Goal: Information Seeking & Learning: Learn about a topic

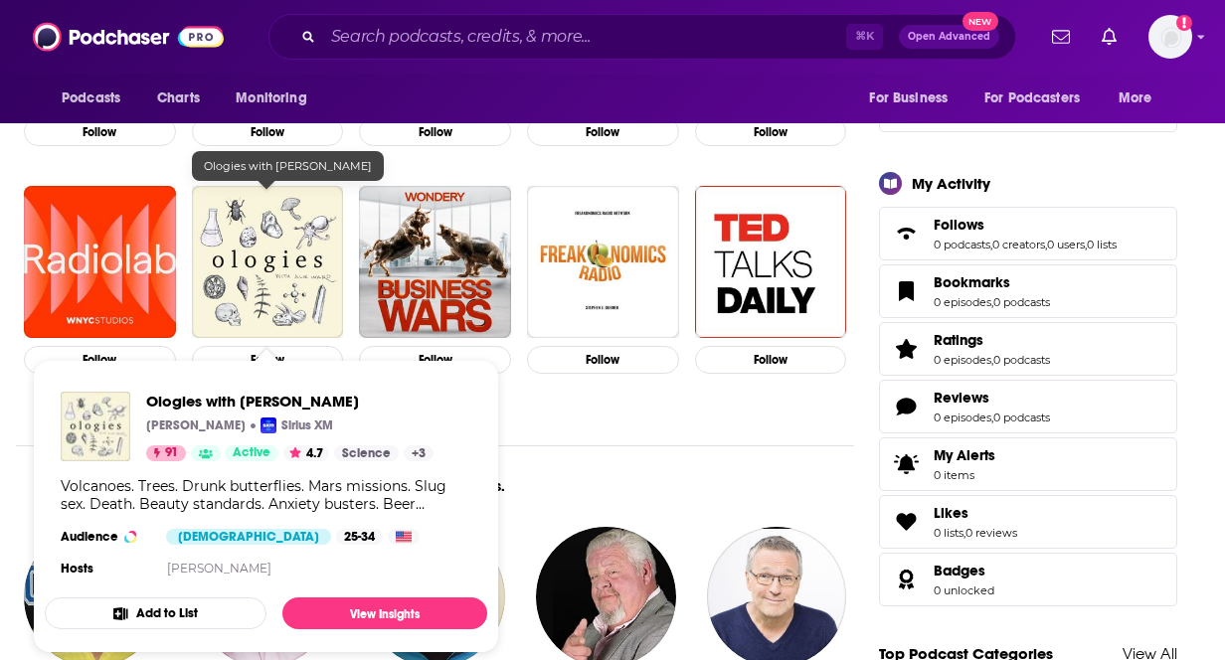
scroll to position [534, 0]
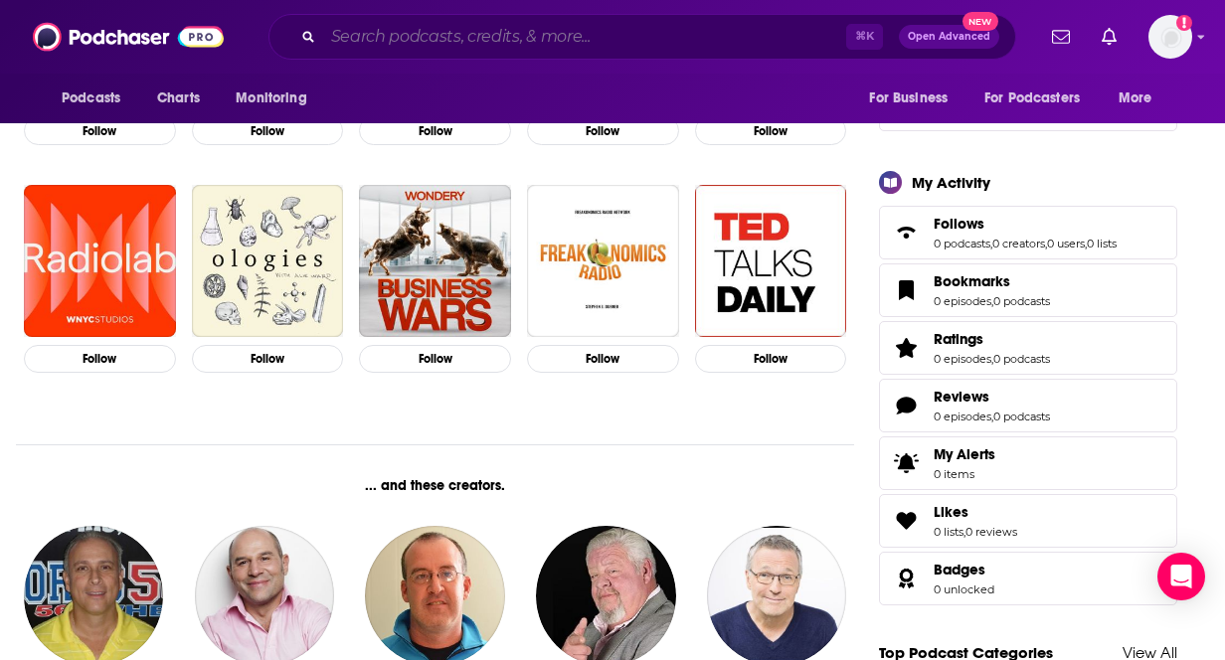
click at [384, 32] on input "Search podcasts, credits, & more..." at bounding box center [584, 37] width 523 height 32
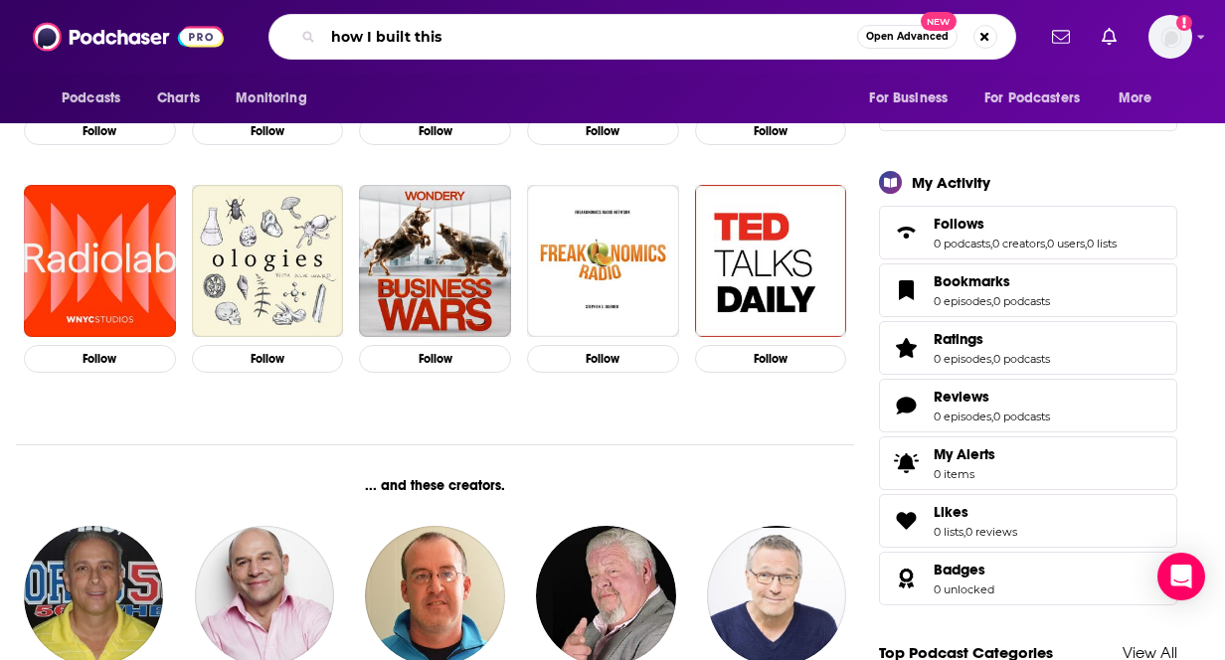
type input "how I built this"
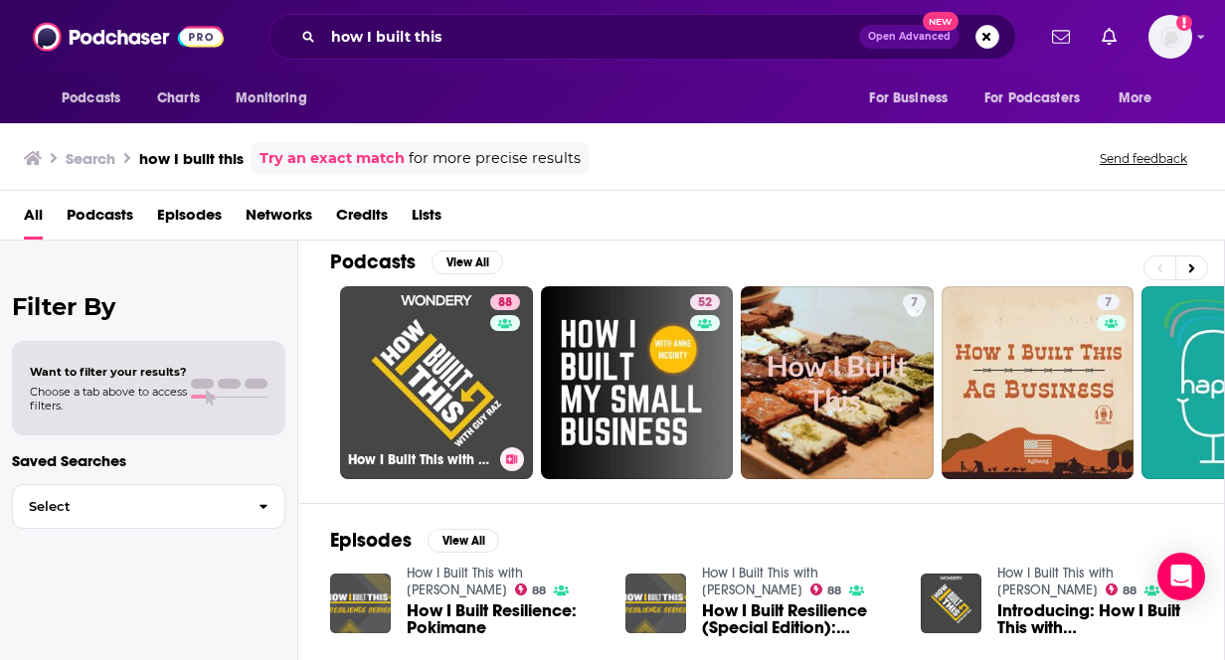
scroll to position [17, 0]
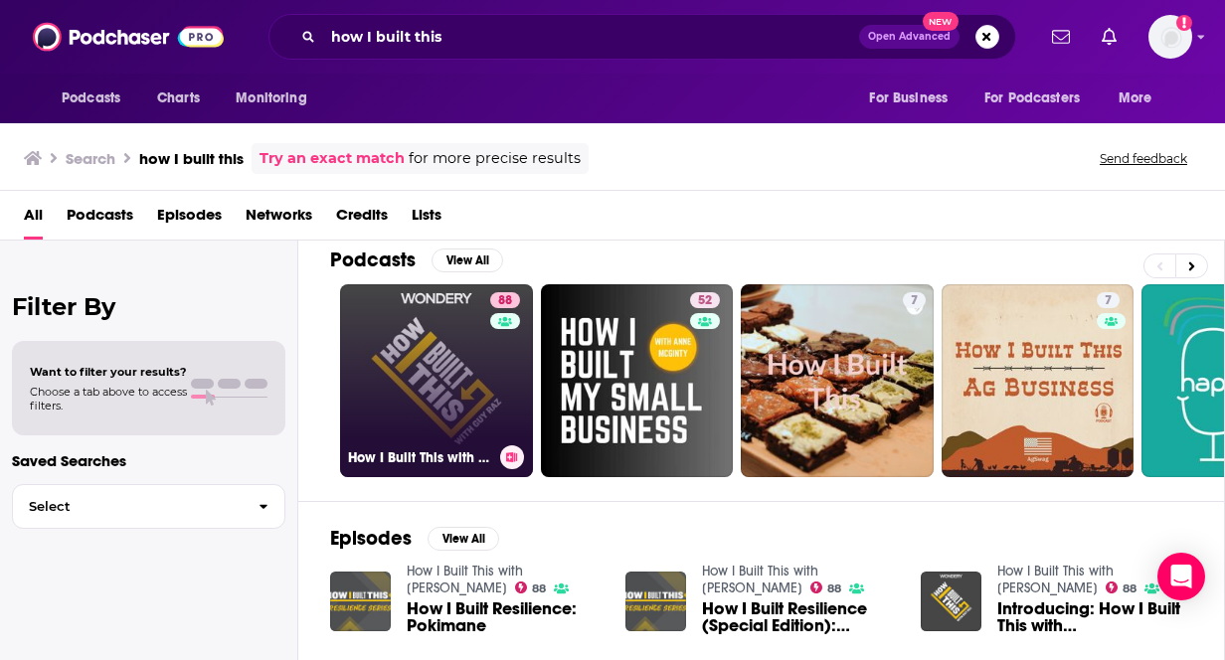
click at [446, 355] on link "88 How I Built This with [PERSON_NAME]" at bounding box center [436, 380] width 193 height 193
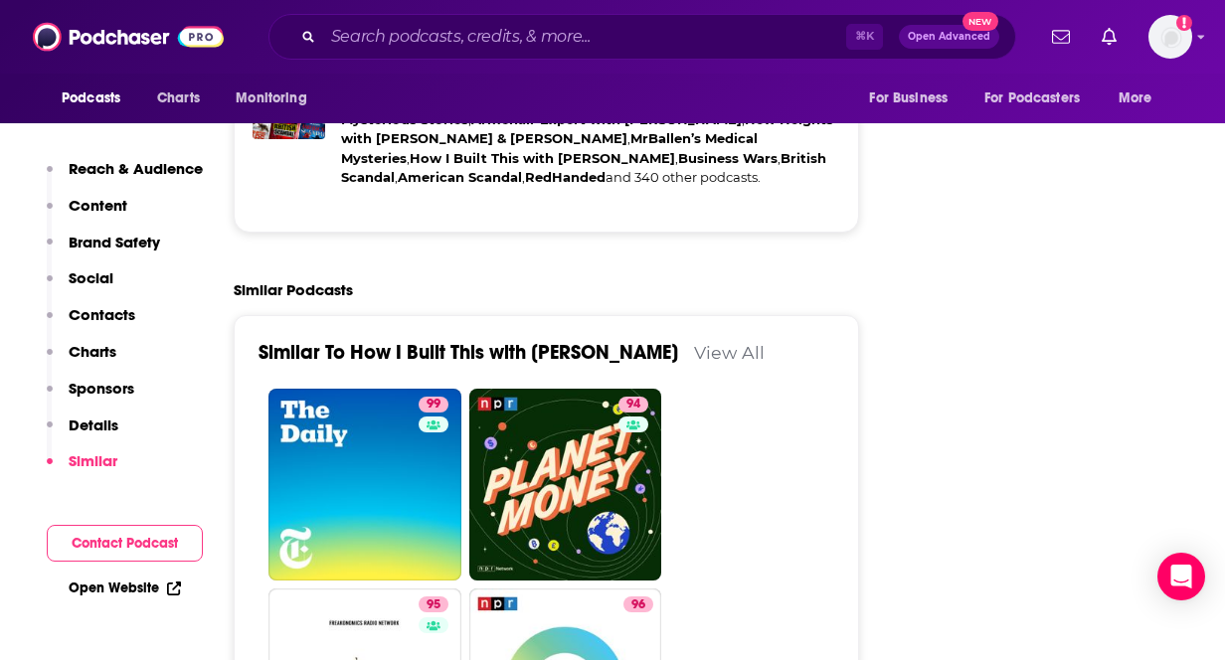
scroll to position [5033, 0]
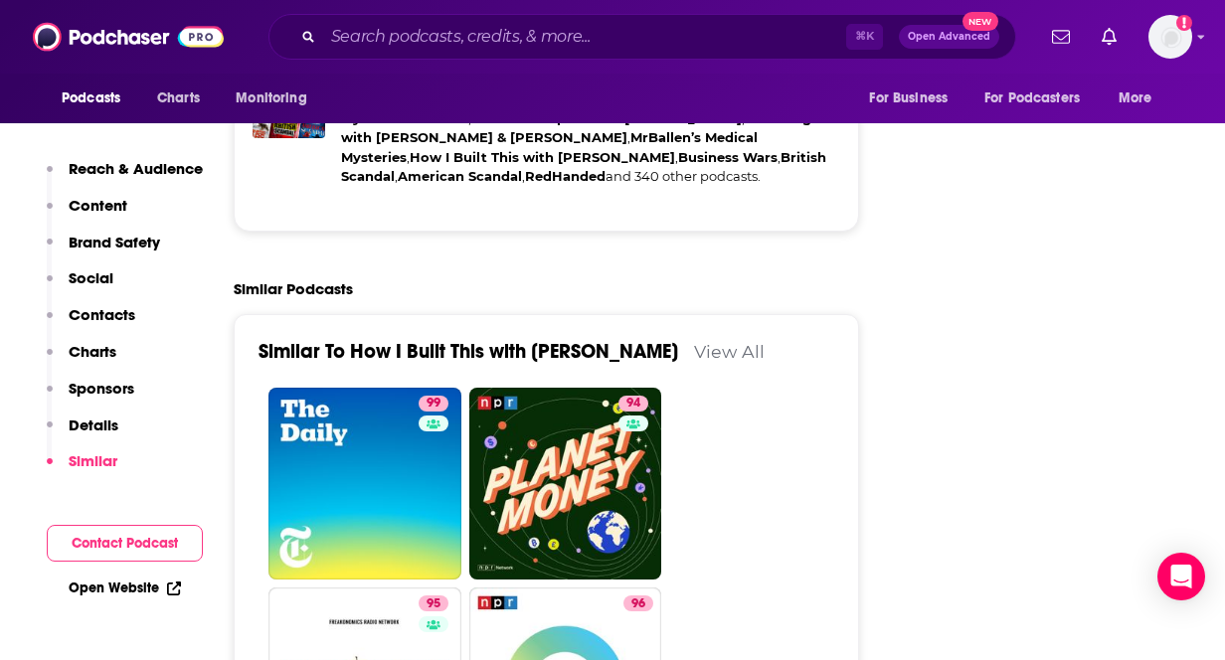
click at [694, 341] on link "View All" at bounding box center [729, 351] width 71 height 21
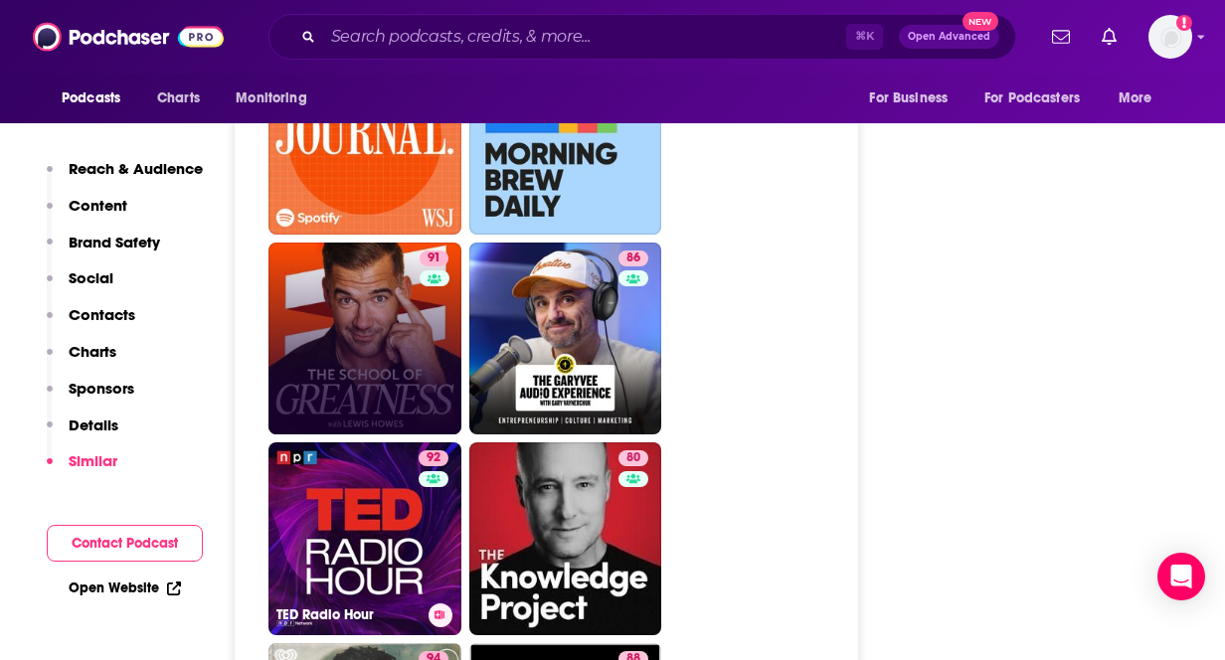
scroll to position [6173, 0]
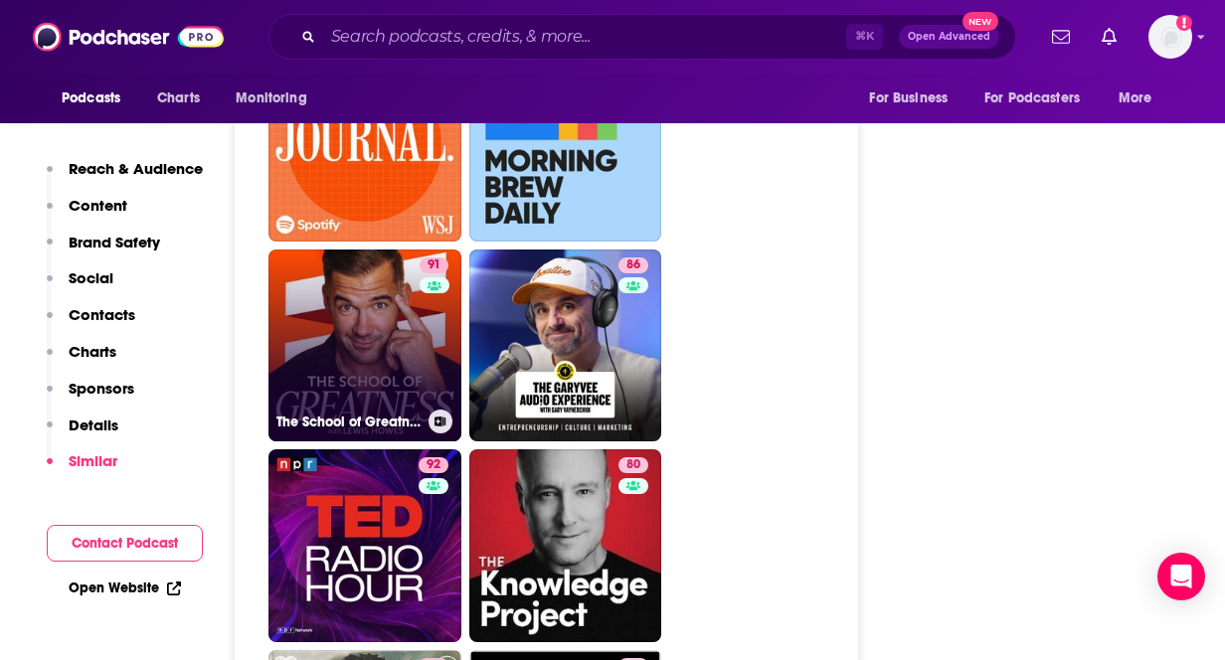
click at [407, 250] on link "91 The School of Greatness" at bounding box center [364, 346] width 193 height 193
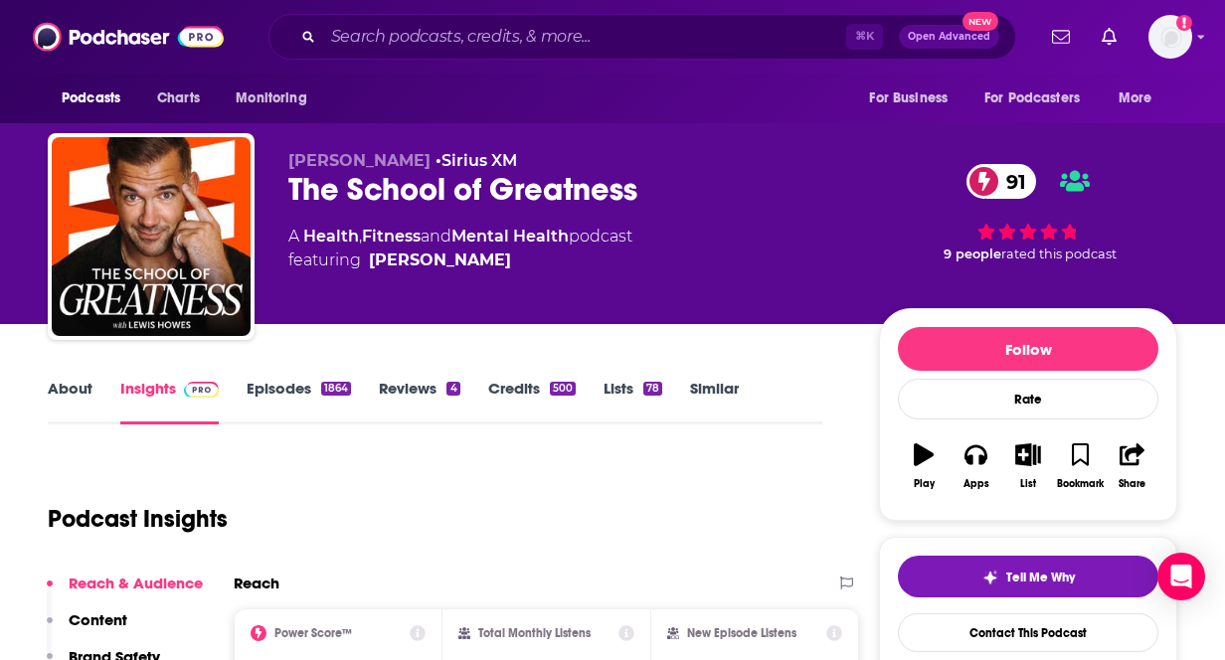
click at [1194, 32] on div "Podcasts Charts Monitoring ⌘ K Open Advanced New For Business For Podcasters Mo…" at bounding box center [612, 37] width 1225 height 74
click at [1201, 39] on icon "Show profile menu" at bounding box center [1201, 37] width 8 height 12
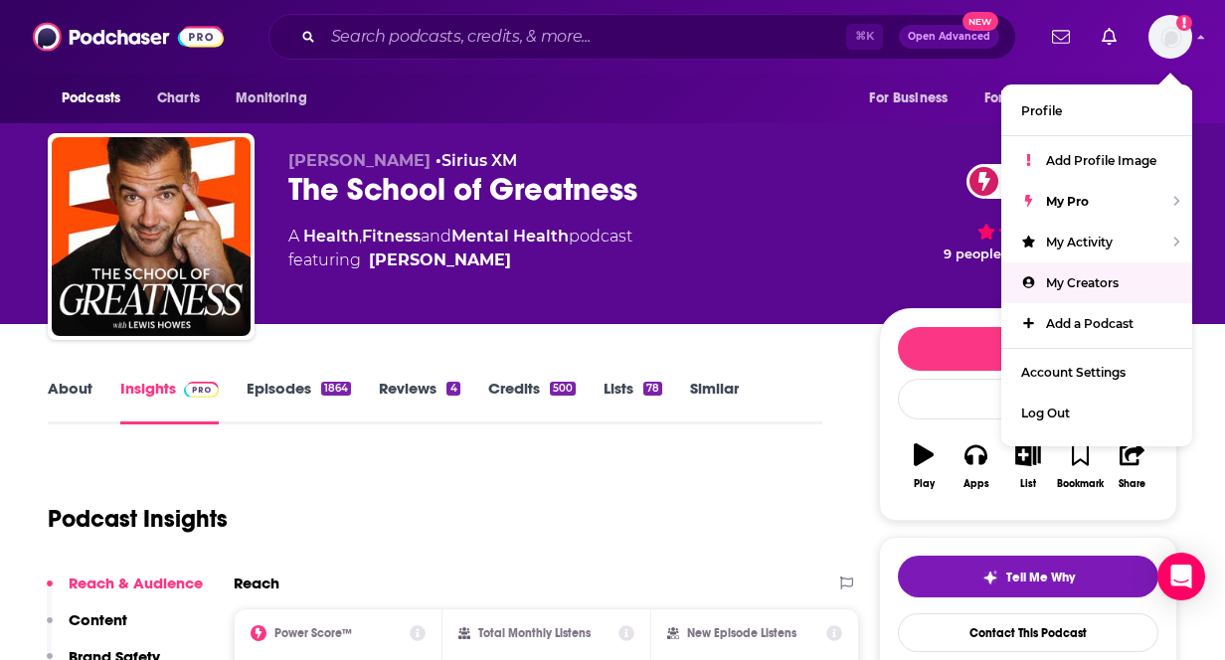
click at [769, 482] on div "Podcast Insights" at bounding box center [427, 506] width 759 height 101
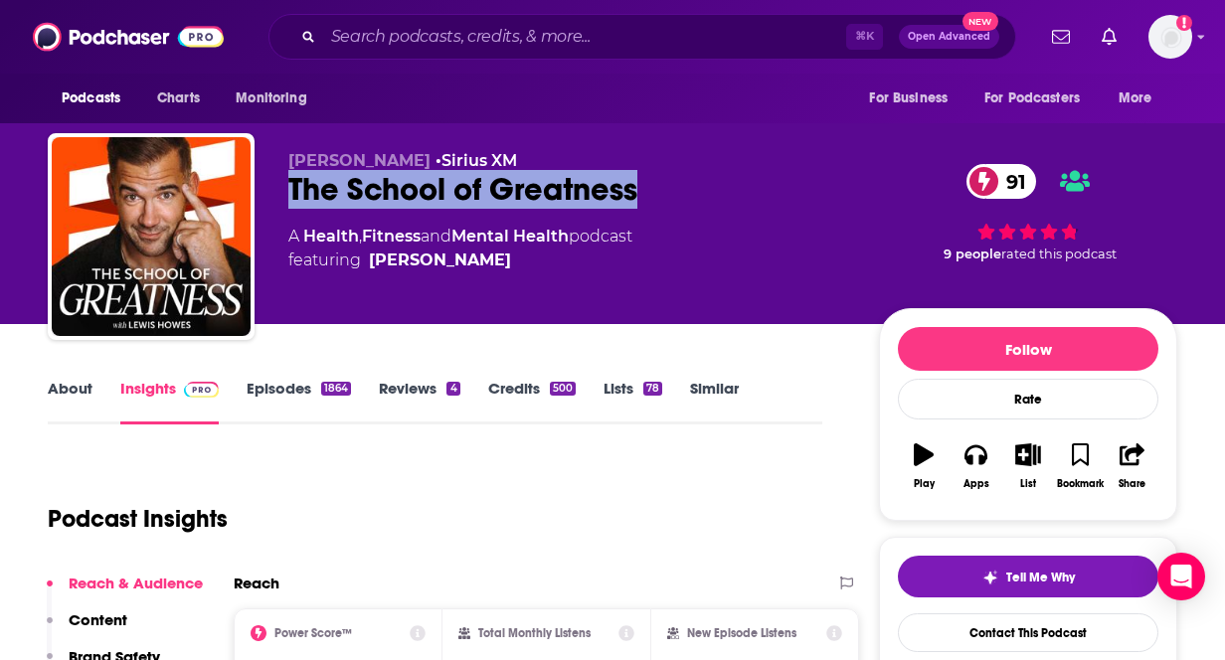
drag, startPoint x: 659, startPoint y: 193, endPoint x: 289, endPoint y: 198, distance: 369.9
click at [289, 198] on div "The School of Greatness 91" at bounding box center [567, 189] width 559 height 39
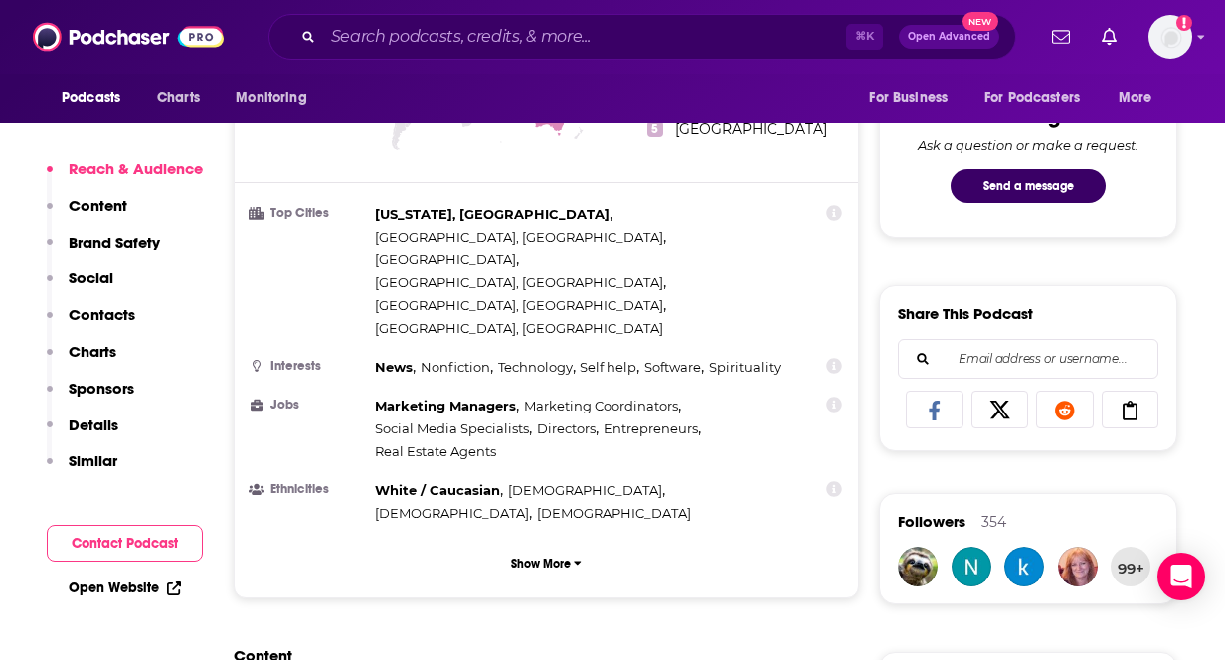
scroll to position [1182, 0]
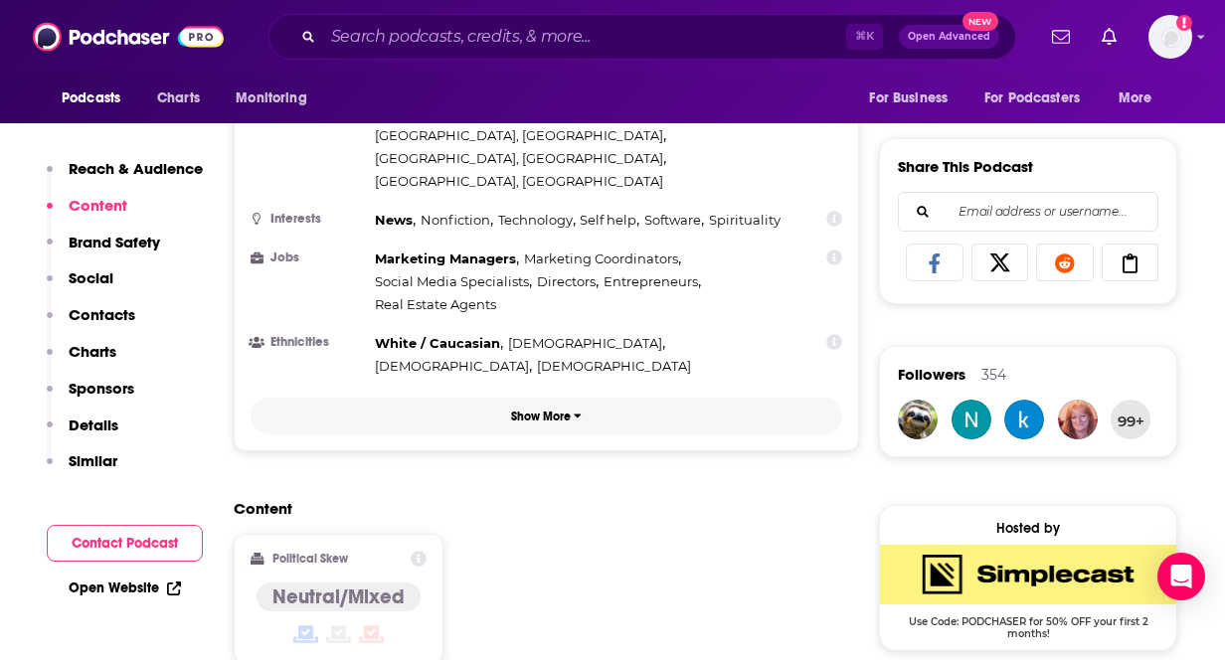
click at [575, 410] on icon "button" at bounding box center [578, 416] width 8 height 12
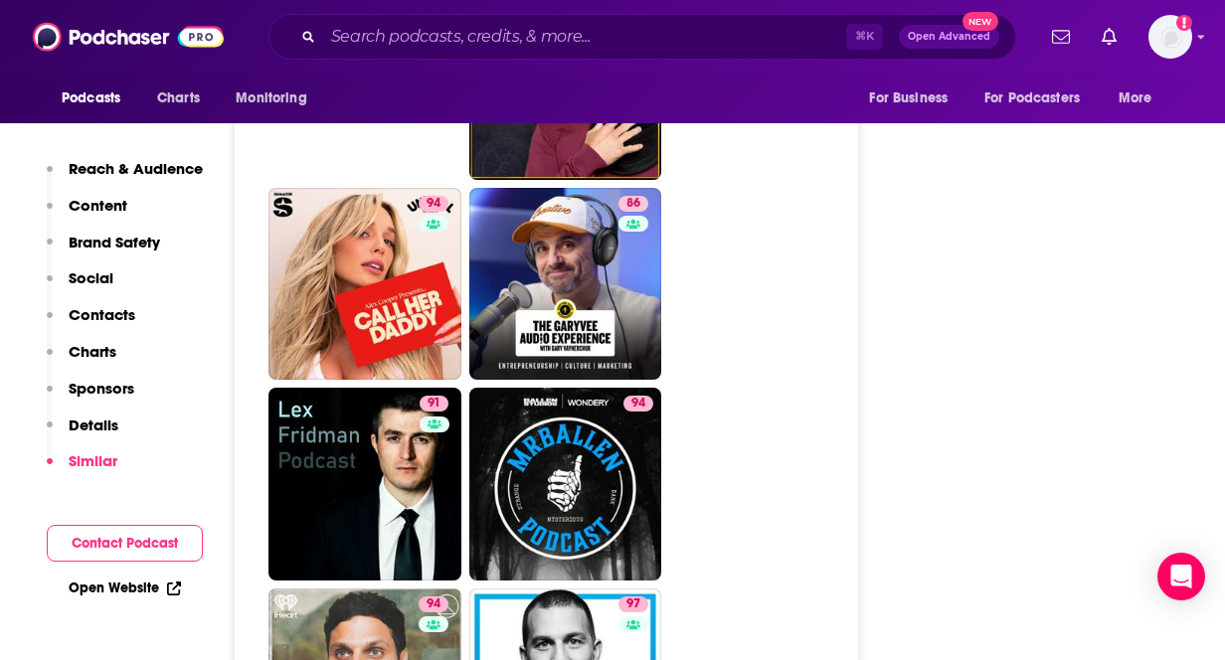
scroll to position [5658, 0]
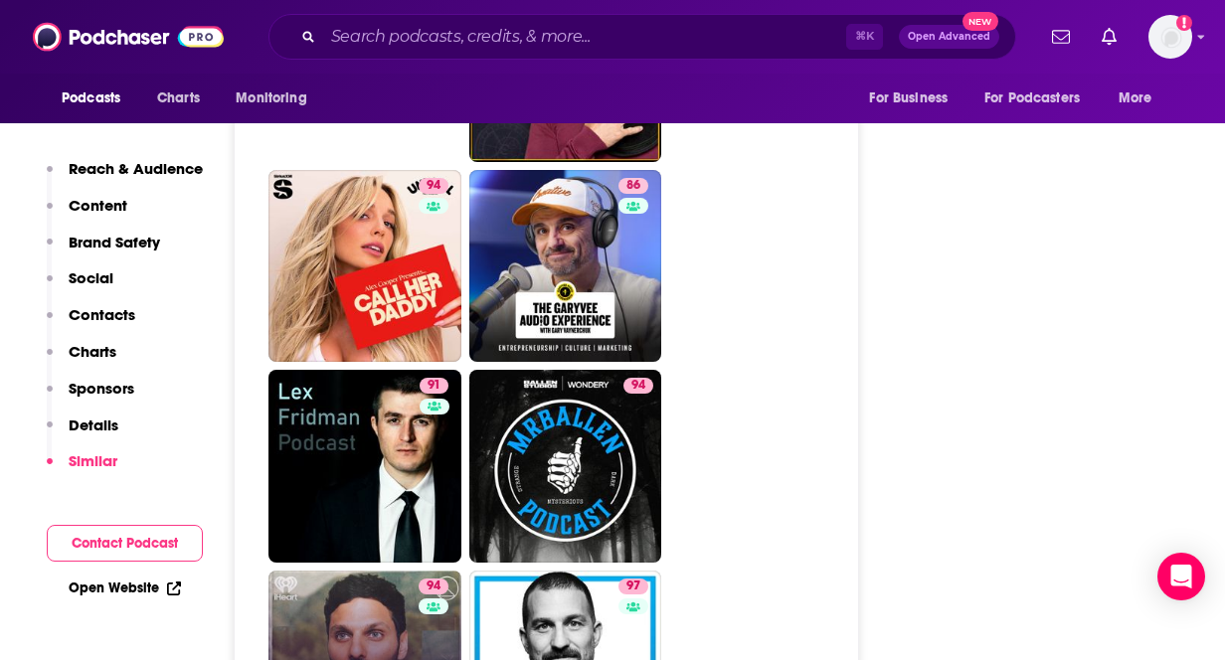
click at [361, 571] on link "94 On Purpose with [PERSON_NAME]" at bounding box center [364, 667] width 193 height 193
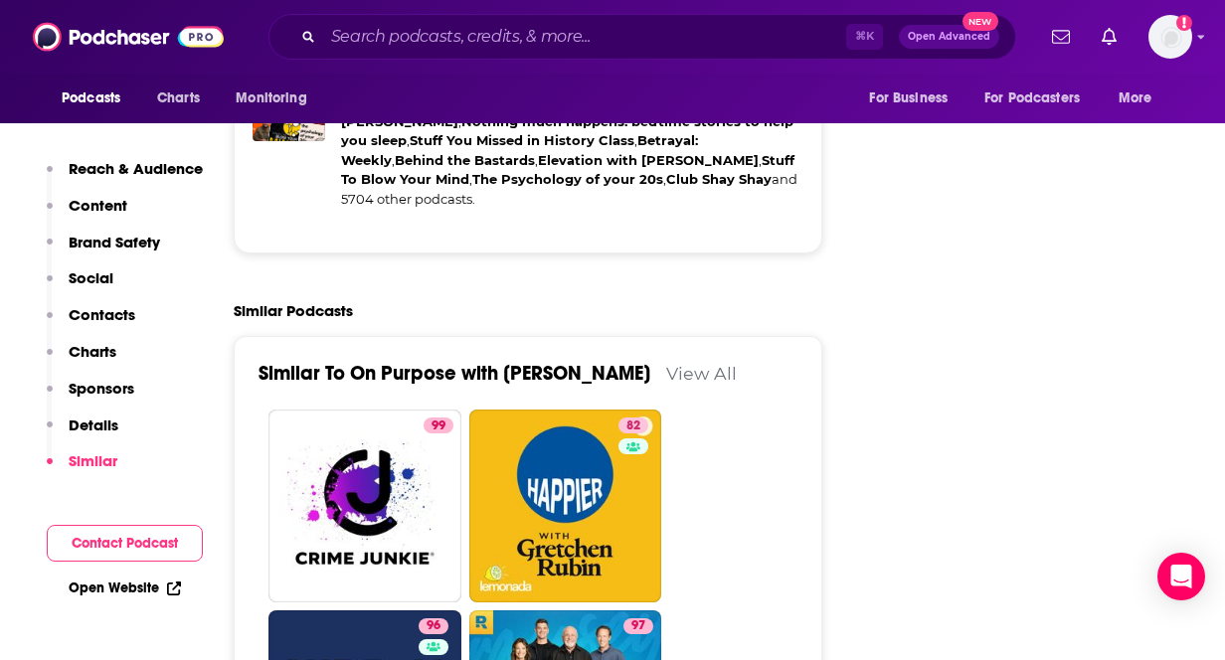
scroll to position [4742, 0]
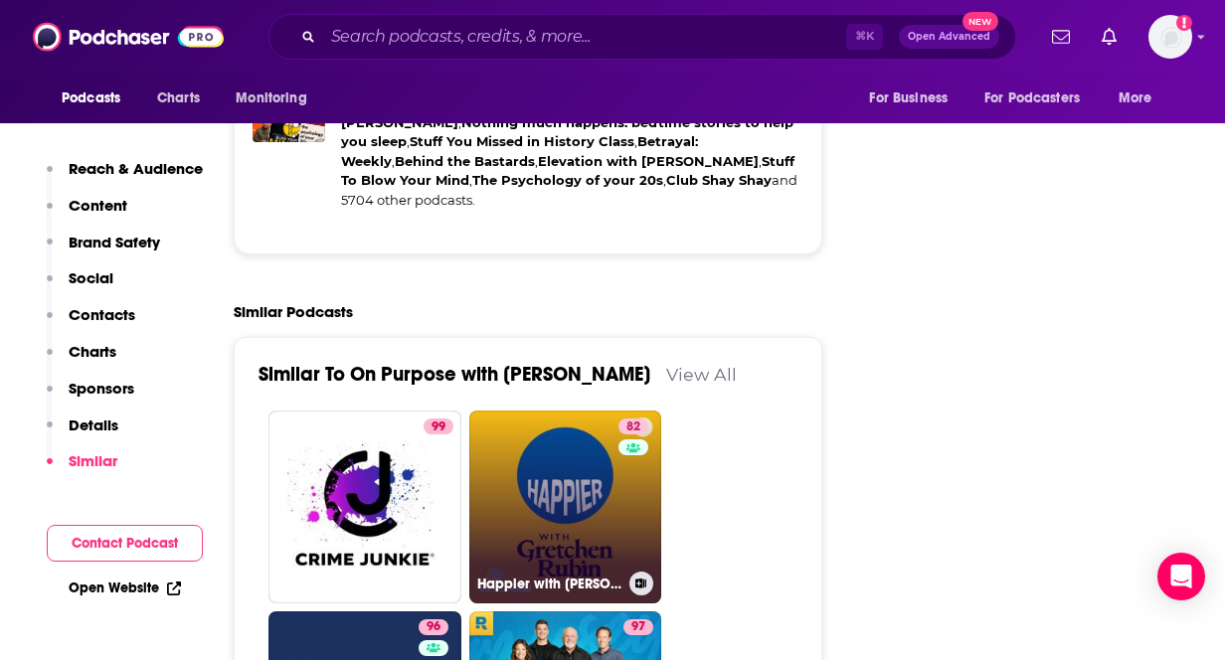
click at [588, 411] on link "82 Happier with [PERSON_NAME]" at bounding box center [565, 507] width 193 height 193
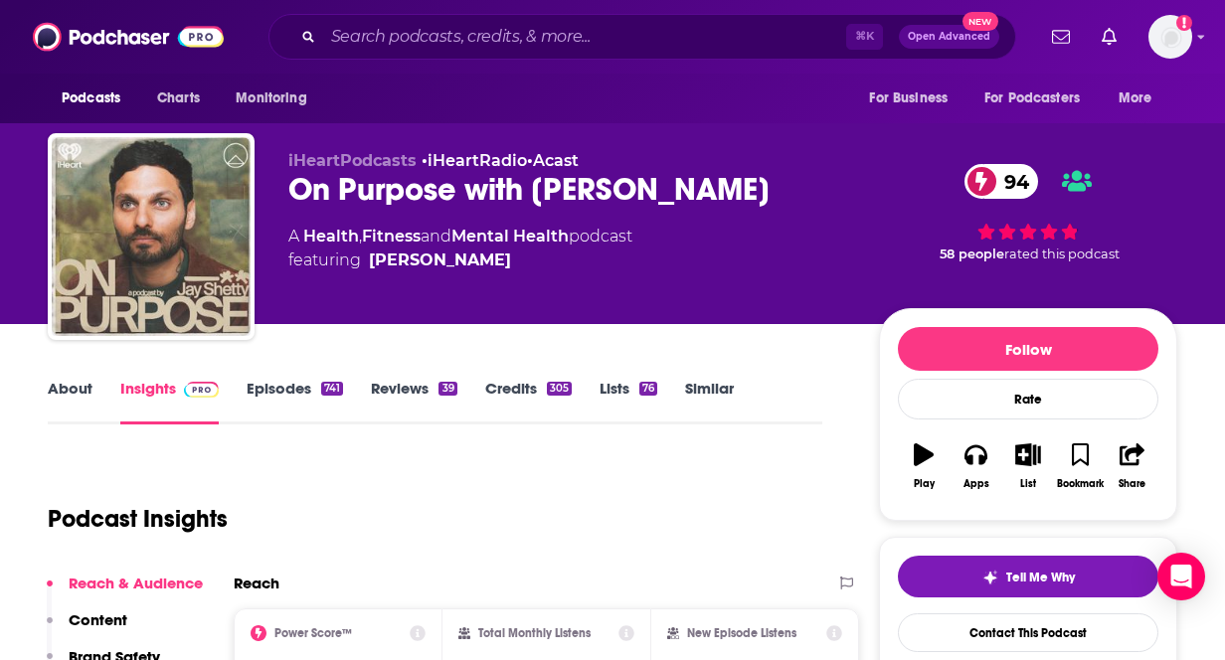
type input "[URL][DOMAIN_NAME]"
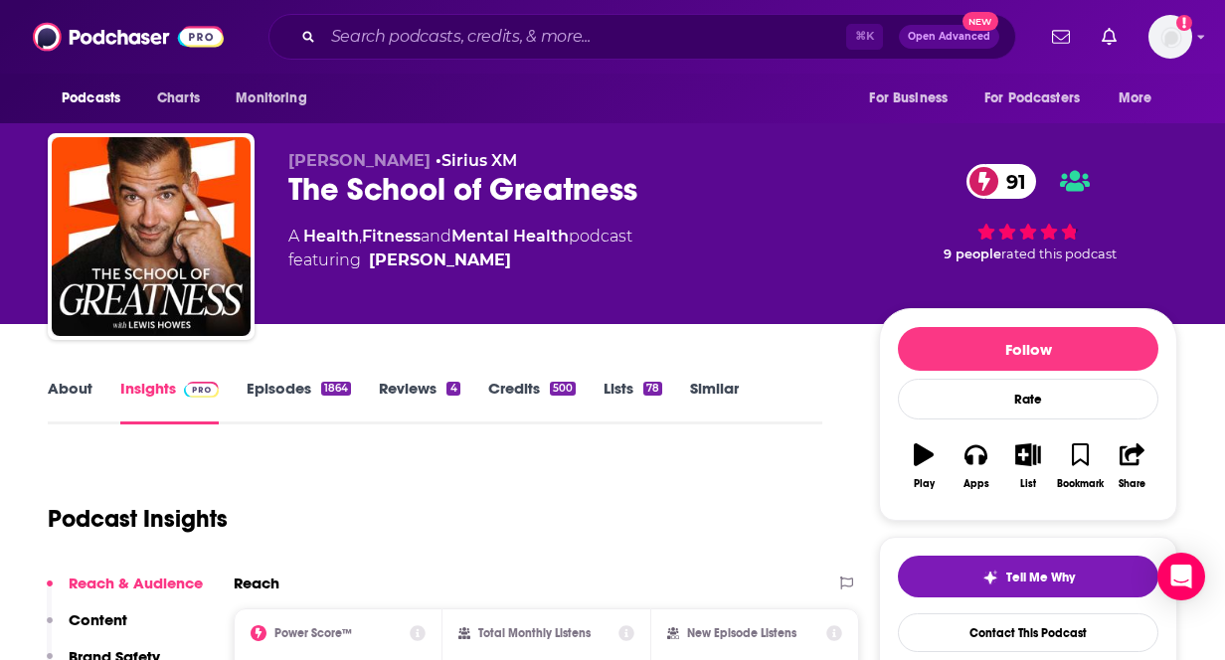
click at [291, 377] on div "About Insights Episodes 1864 Reviews 4 Credits 500 Lists 78 Similar" at bounding box center [435, 400] width 774 height 49
click at [292, 393] on link "Episodes 1864" at bounding box center [299, 402] width 104 height 46
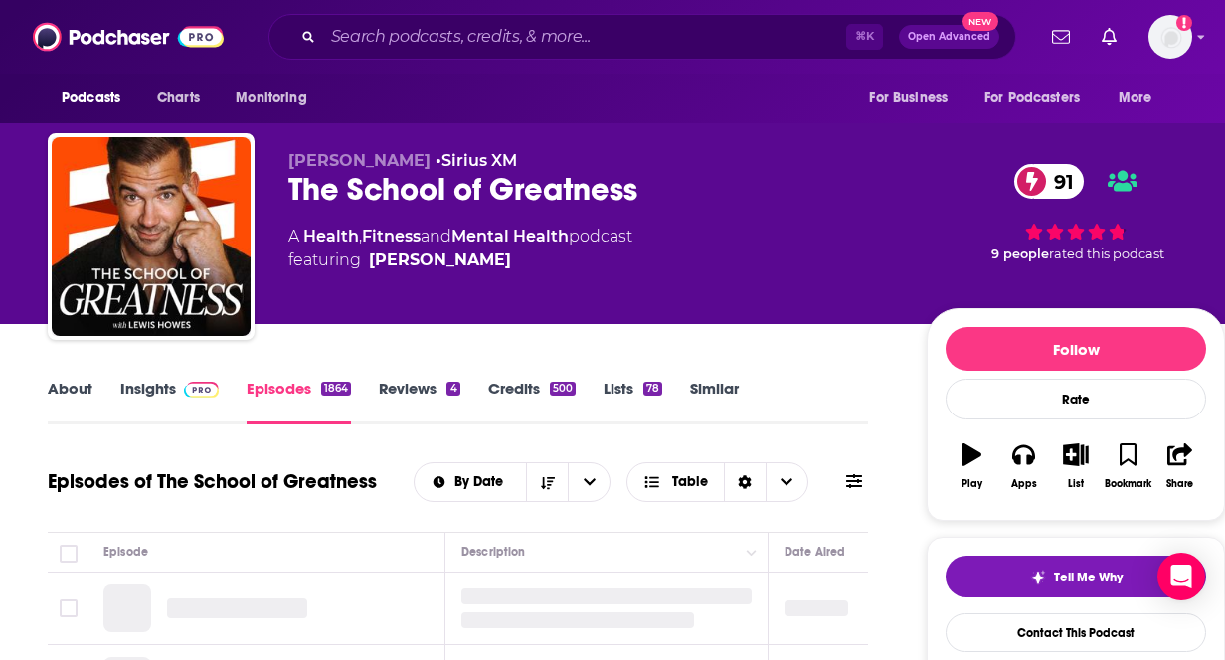
click at [408, 402] on link "Reviews 4" at bounding box center [419, 402] width 81 height 46
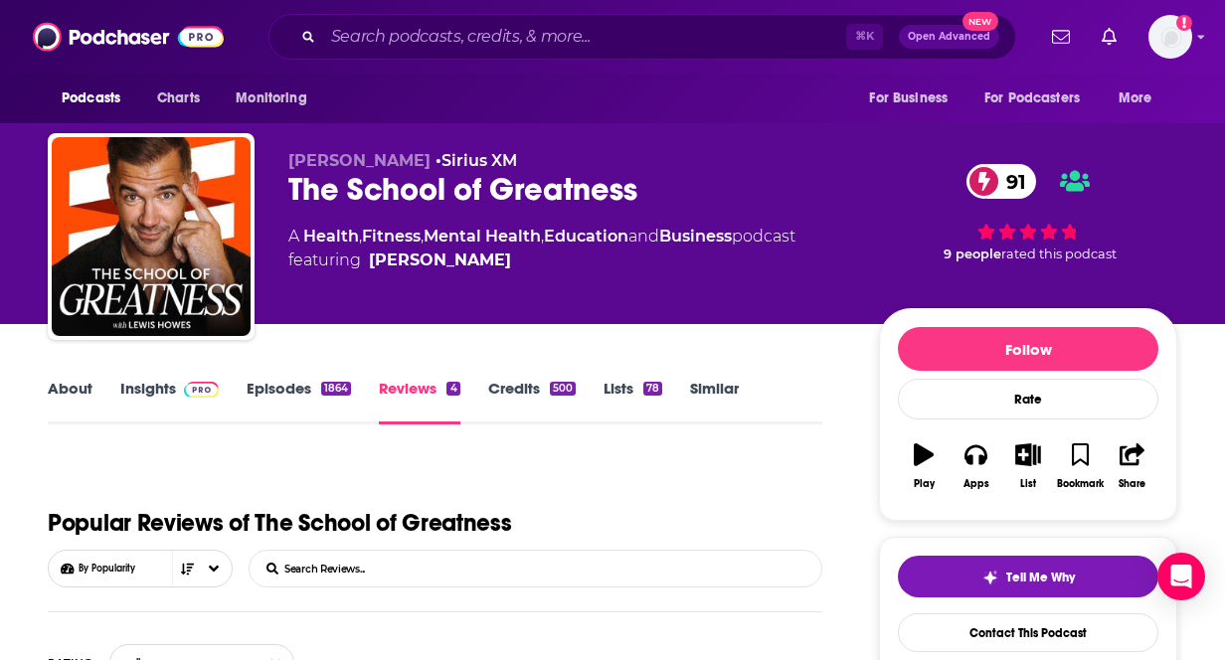
click at [53, 392] on link "About" at bounding box center [70, 402] width 45 height 46
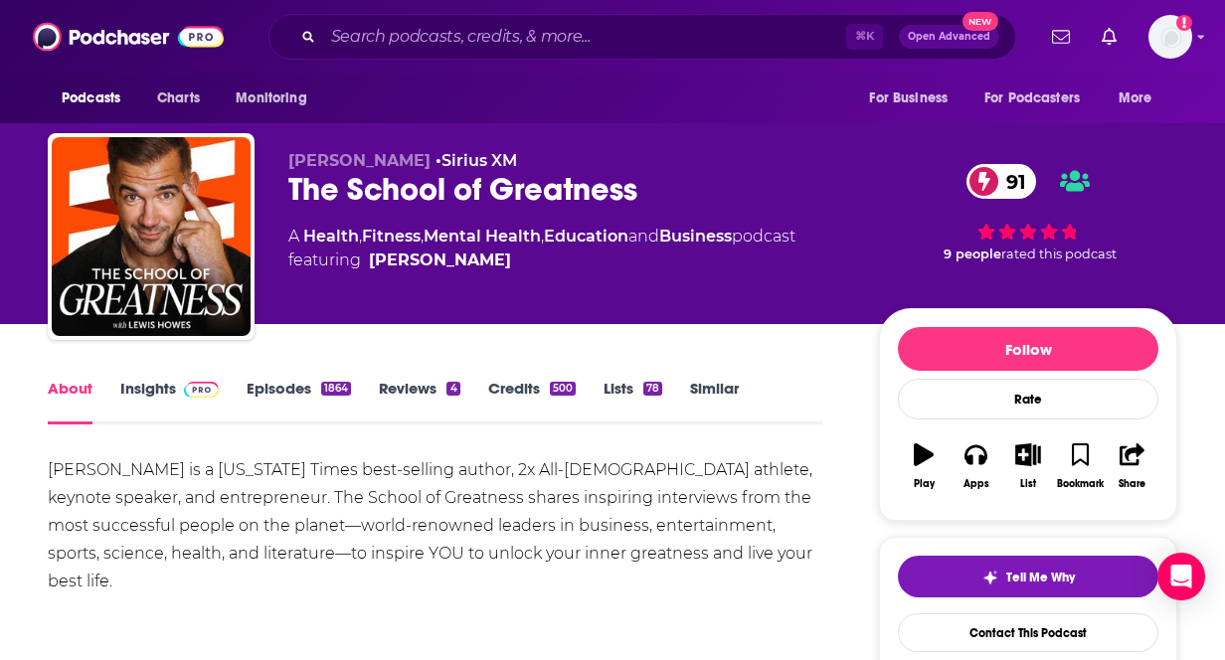
click at [193, 392] on img at bounding box center [201, 390] width 35 height 16
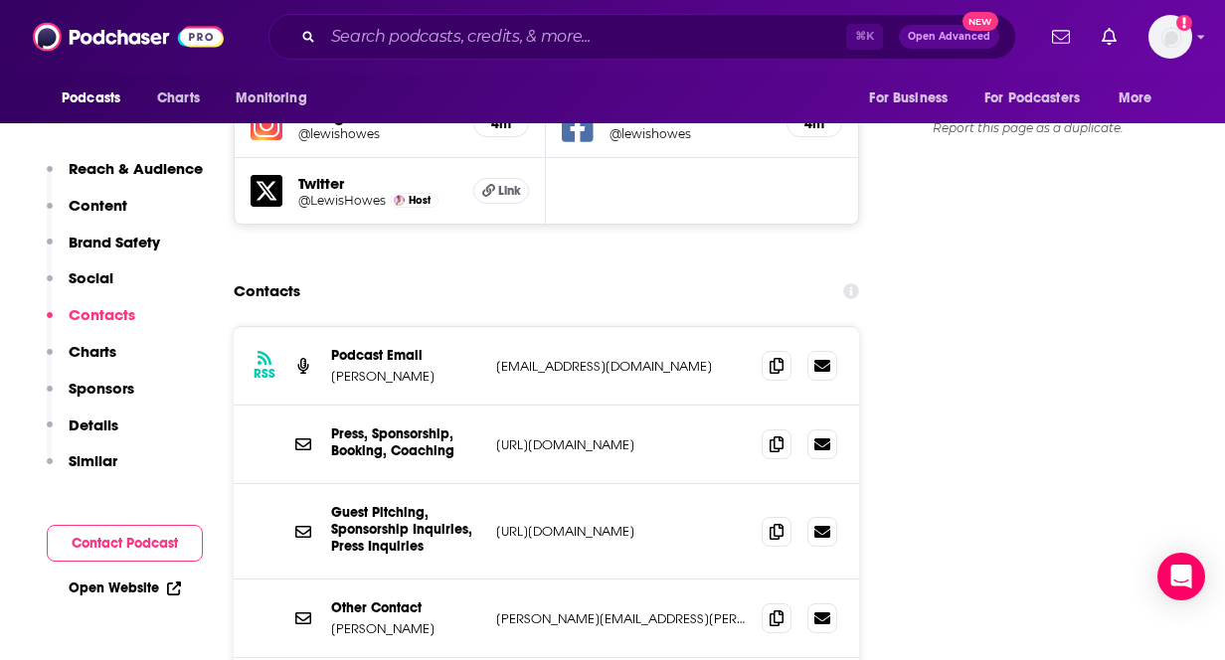
scroll to position [2432, 0]
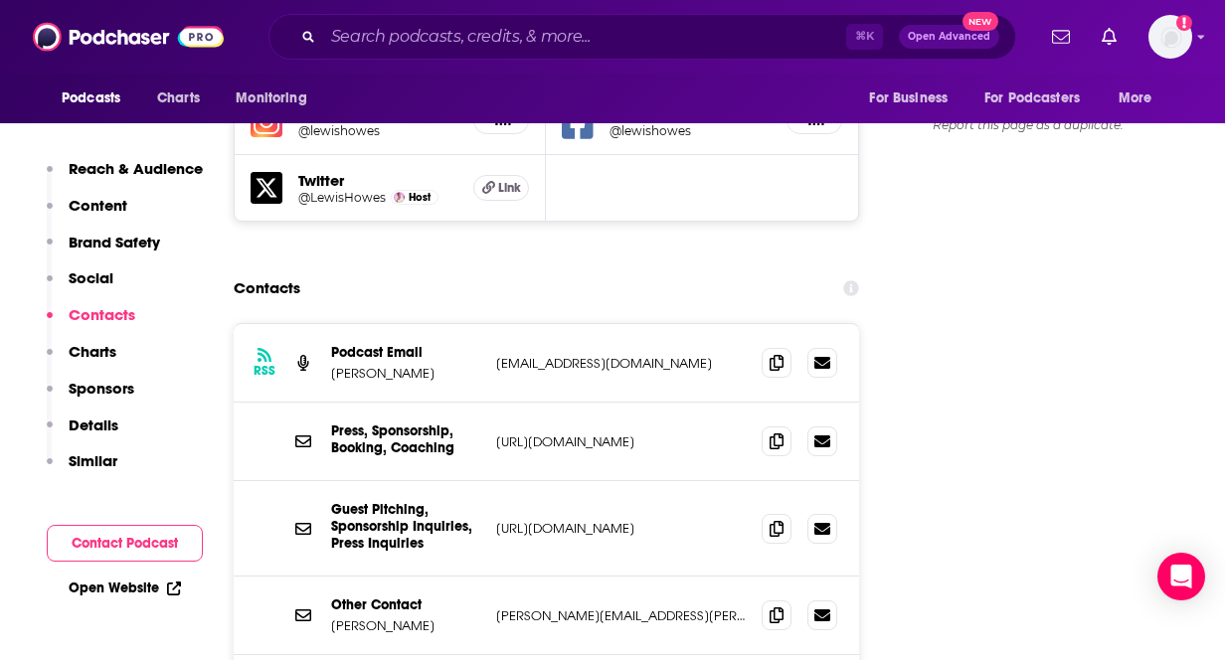
click at [606, 607] on p "[PERSON_NAME][EMAIL_ADDRESS][PERSON_NAME][DOMAIN_NAME]" at bounding box center [621, 615] width 250 height 17
click at [773, 606] on icon at bounding box center [777, 614] width 14 height 16
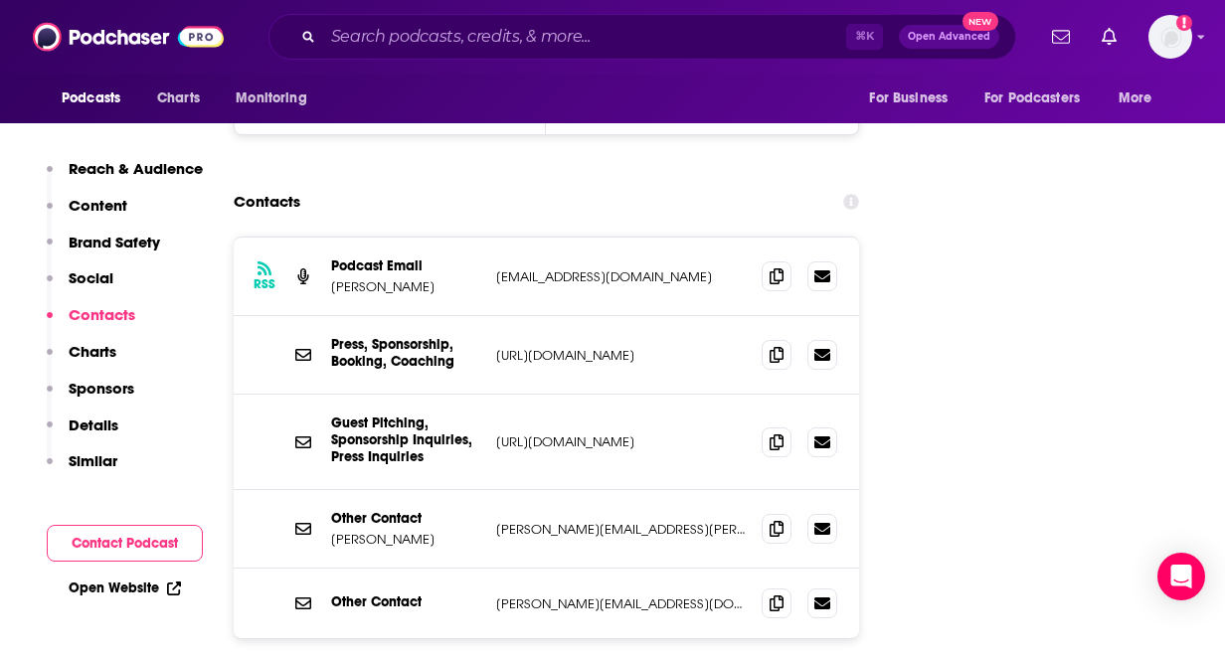
scroll to position [2521, 0]
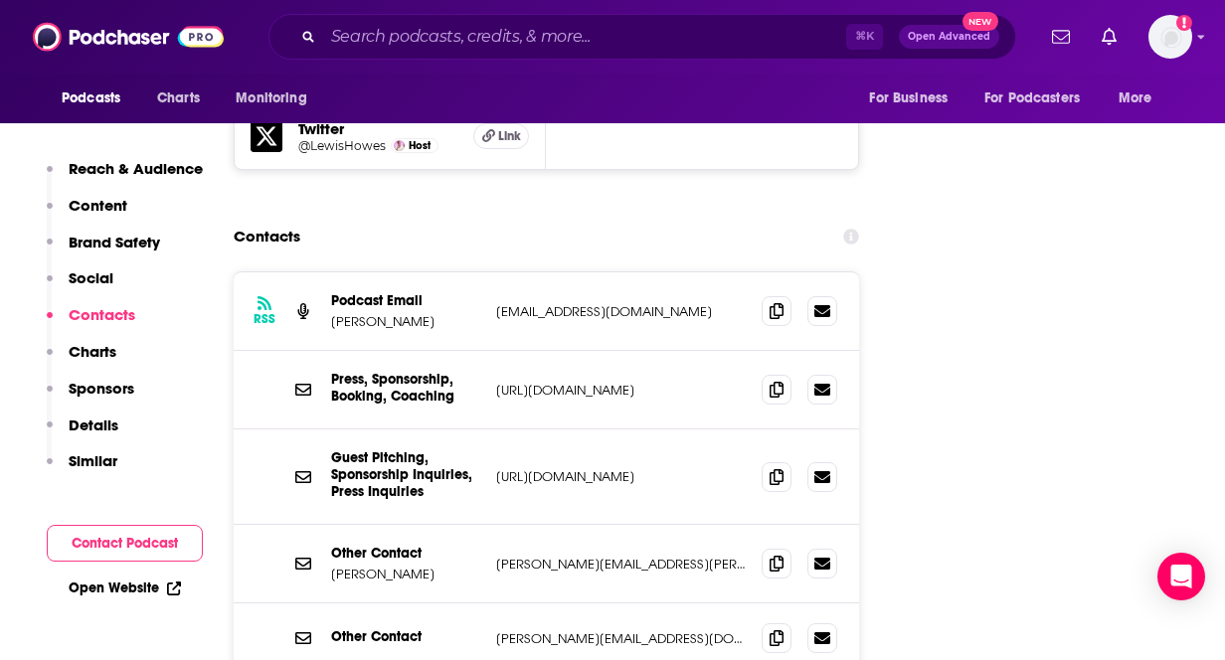
scroll to position [2486, 0]
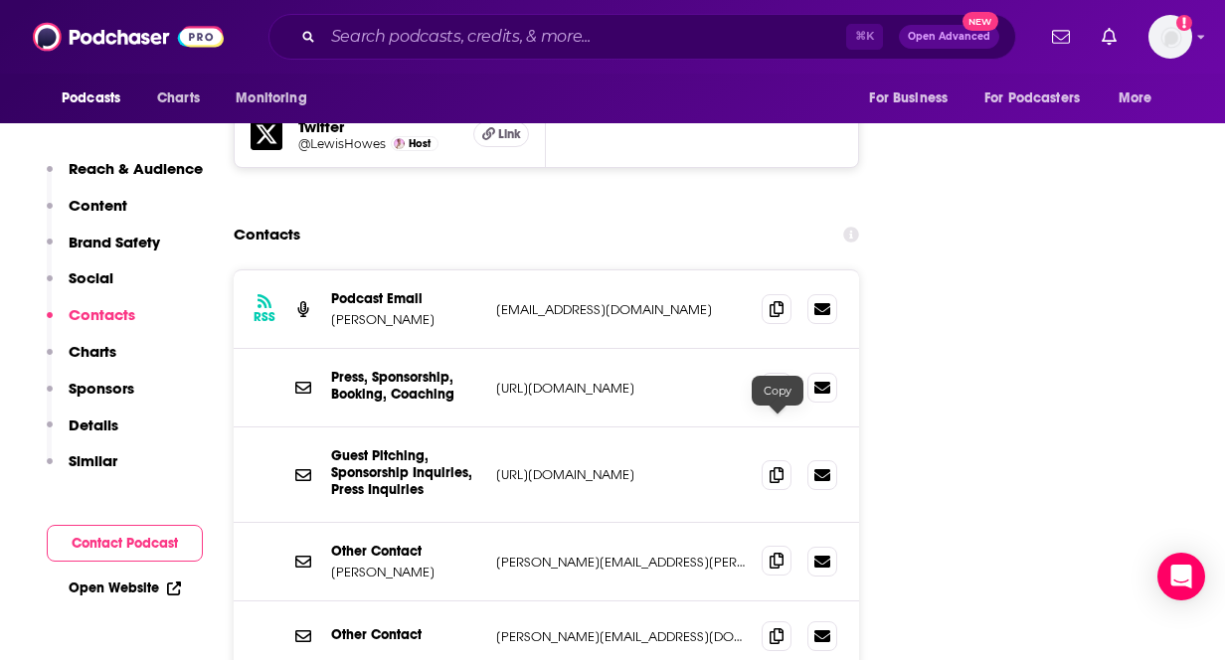
click at [779, 553] on icon at bounding box center [777, 561] width 14 height 16
click at [781, 553] on icon at bounding box center [777, 561] width 14 height 16
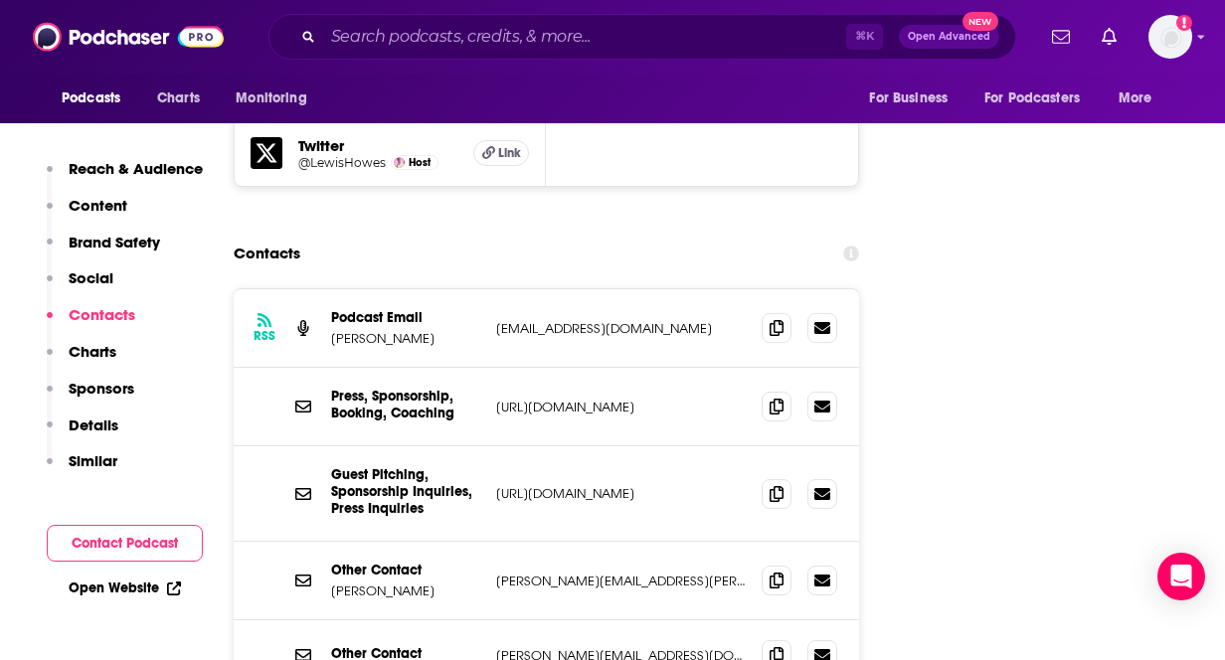
scroll to position [2471, 0]
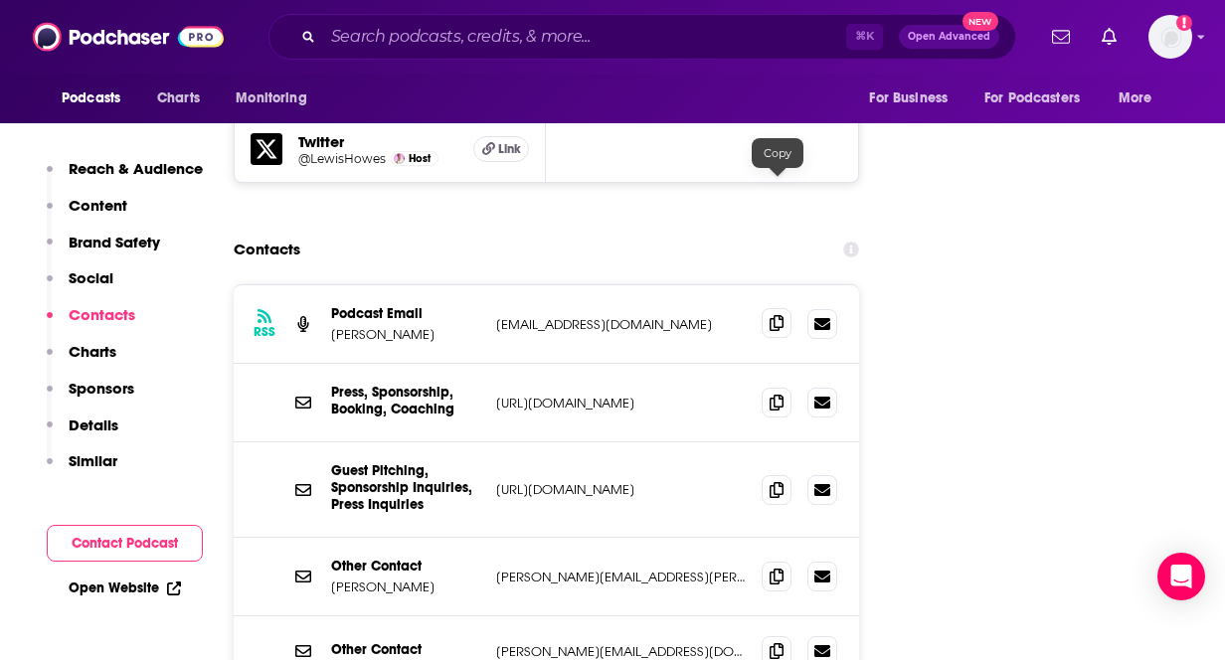
click at [781, 315] on icon at bounding box center [777, 323] width 14 height 16
click at [435, 46] on input "Search podcasts, credits, & more..." at bounding box center [584, 37] width 523 height 32
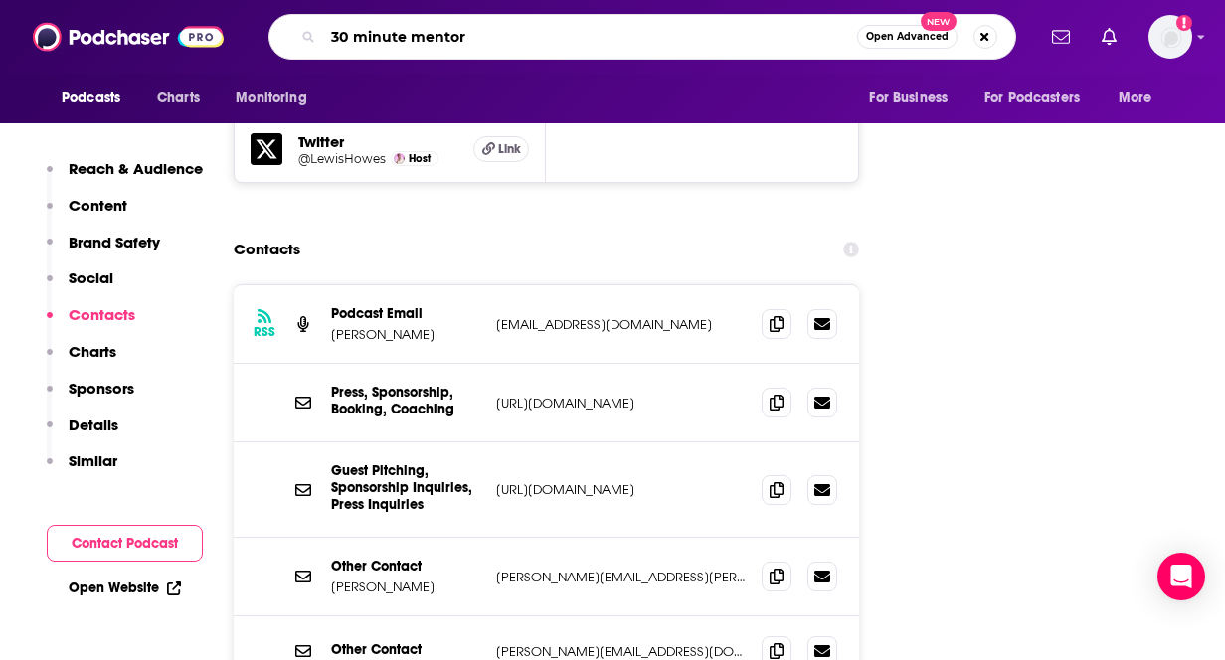
type input "30 minute mentor"
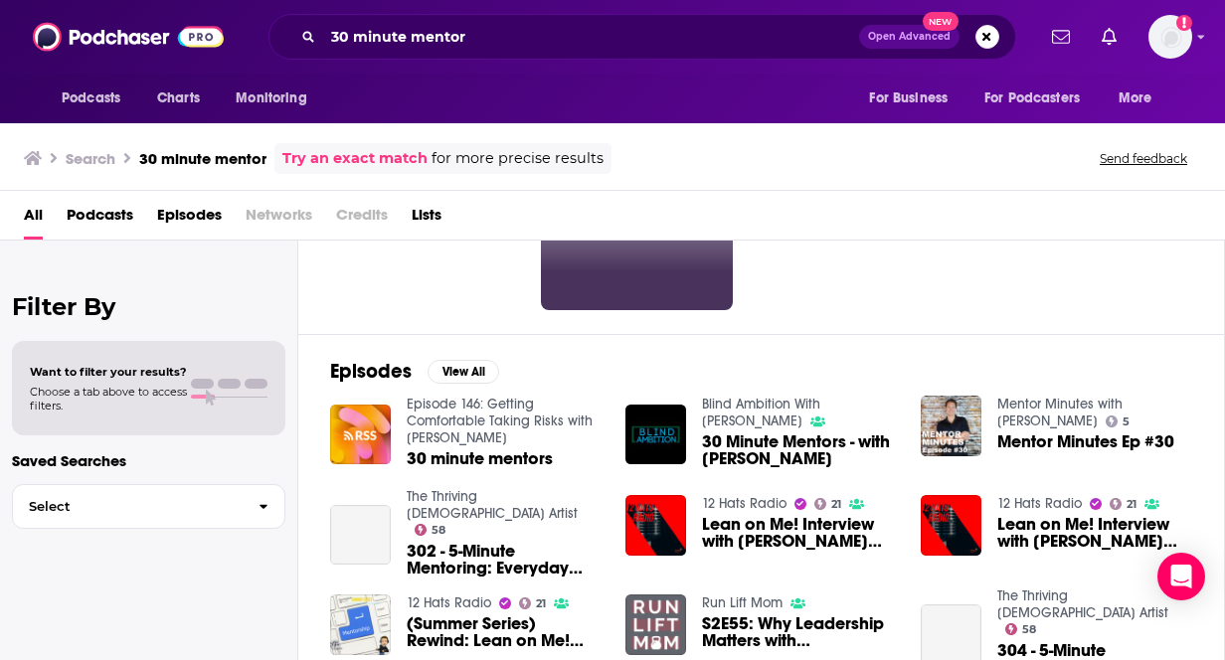
scroll to position [182, 0]
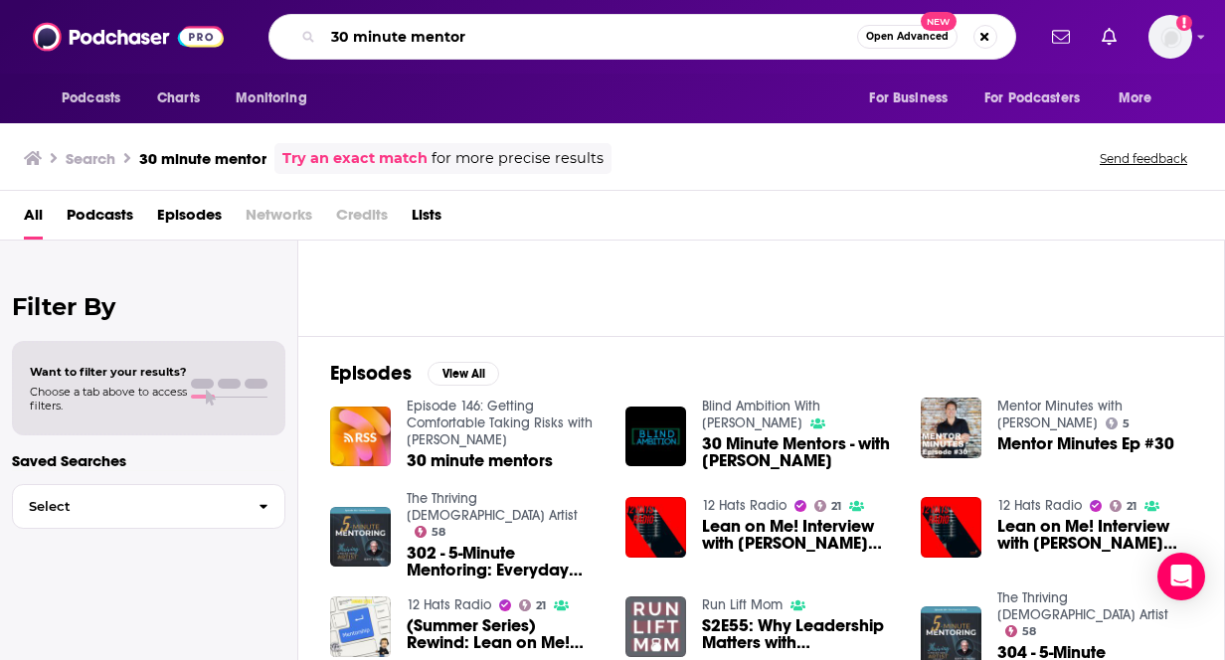
drag, startPoint x: 491, startPoint y: 42, endPoint x: 226, endPoint y: 37, distance: 265.5
click at [225, 37] on div "Podcasts Charts Monitoring 30 minute mentor Open Advanced New For Business For …" at bounding box center [612, 37] width 1225 height 74
paste input "Thirty Minute Mentors - Podcast"
type input "Thirty Minute Mentors - Podcast"
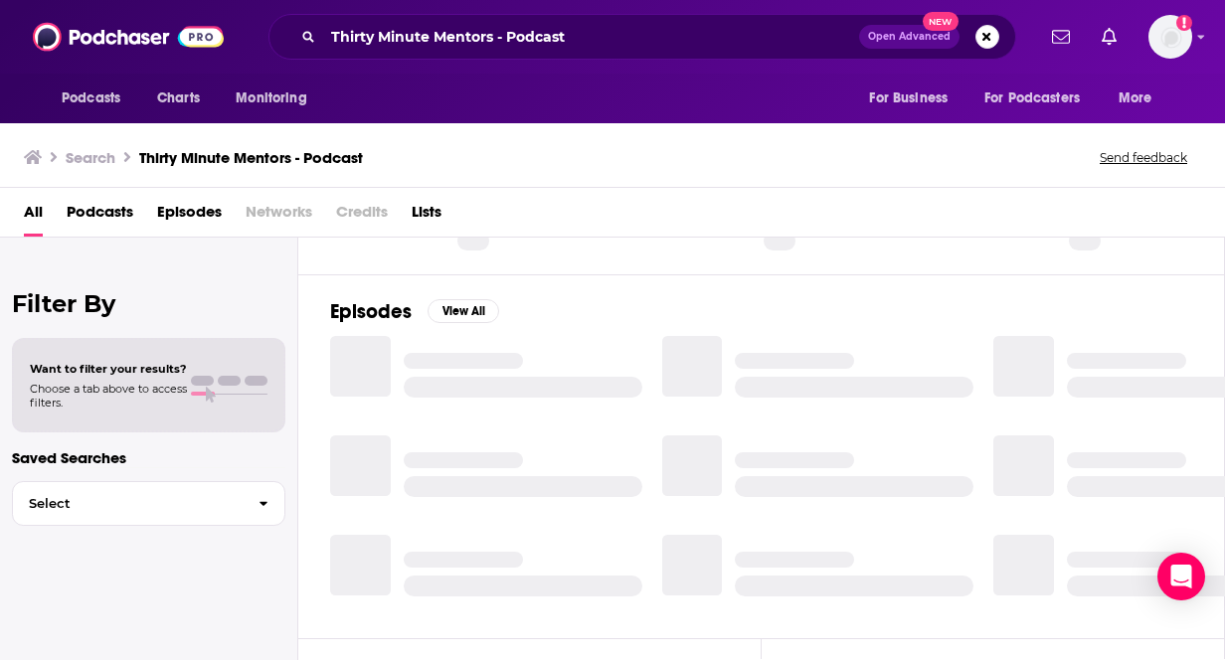
drag, startPoint x: 669, startPoint y: 57, endPoint x: 506, endPoint y: 40, distance: 163.9
click at [506, 40] on div "Thirty Minute Mentors - Podcast Open Advanced New" at bounding box center [642, 37] width 748 height 46
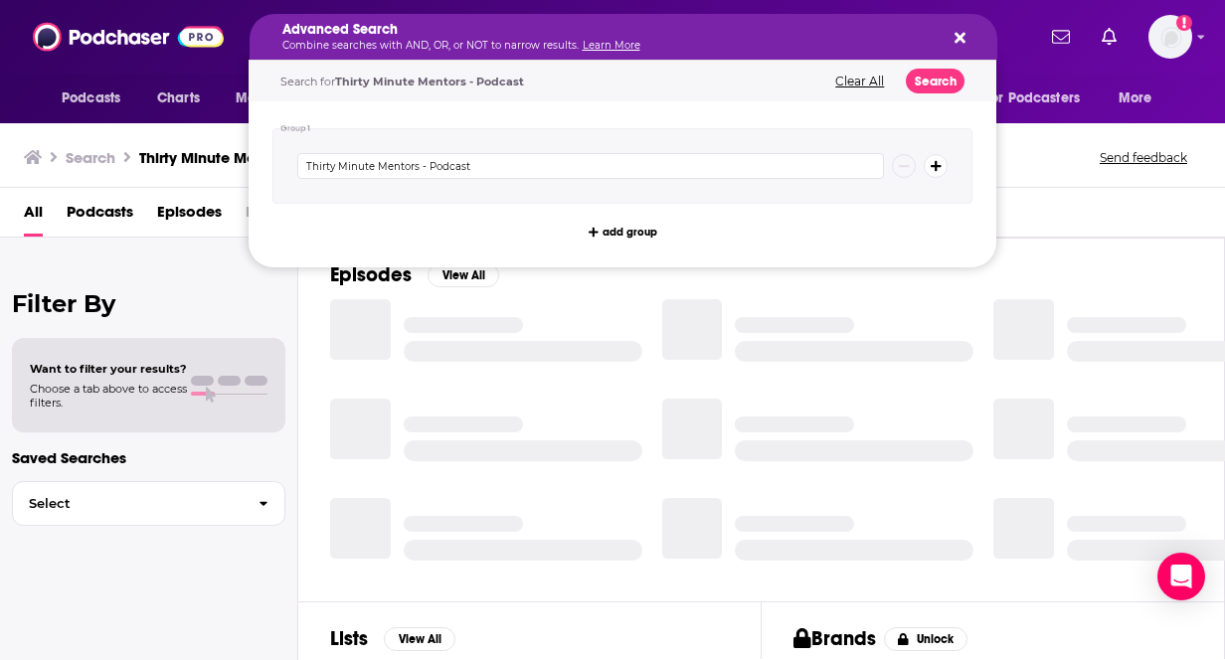
drag, startPoint x: 493, startPoint y: 38, endPoint x: 587, endPoint y: 38, distance: 93.5
click at [635, 317] on div at bounding box center [523, 339] width 239 height 45
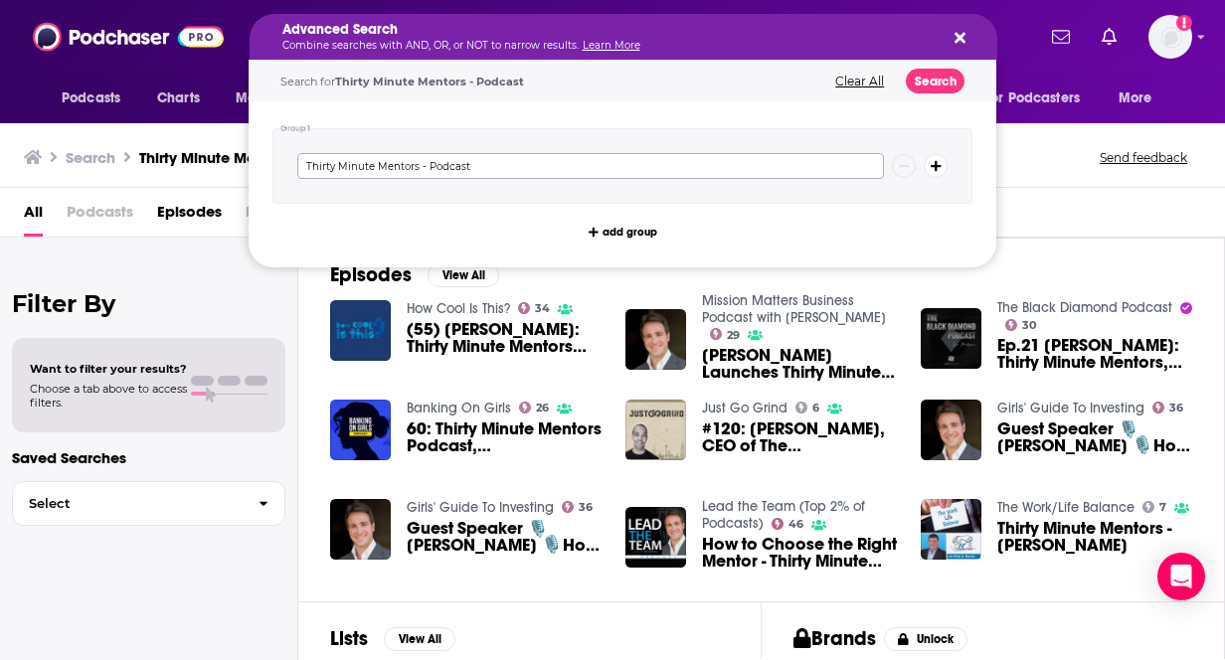
click at [595, 154] on input "Thirty Minute Mentors - Podcast" at bounding box center [590, 166] width 587 height 26
click at [968, 31] on div "Advanced Search Combine searches with AND, OR, or NOT to narrow results. Learn …" at bounding box center [624, 37] width 748 height 46
click at [952, 36] on button "Search podcasts, credits, & more..." at bounding box center [956, 37] width 16 height 16
click at [564, 174] on input "Thirty Minute Mentors - Podcast" at bounding box center [590, 166] width 587 height 26
type input "Thirty Minute Mentors"
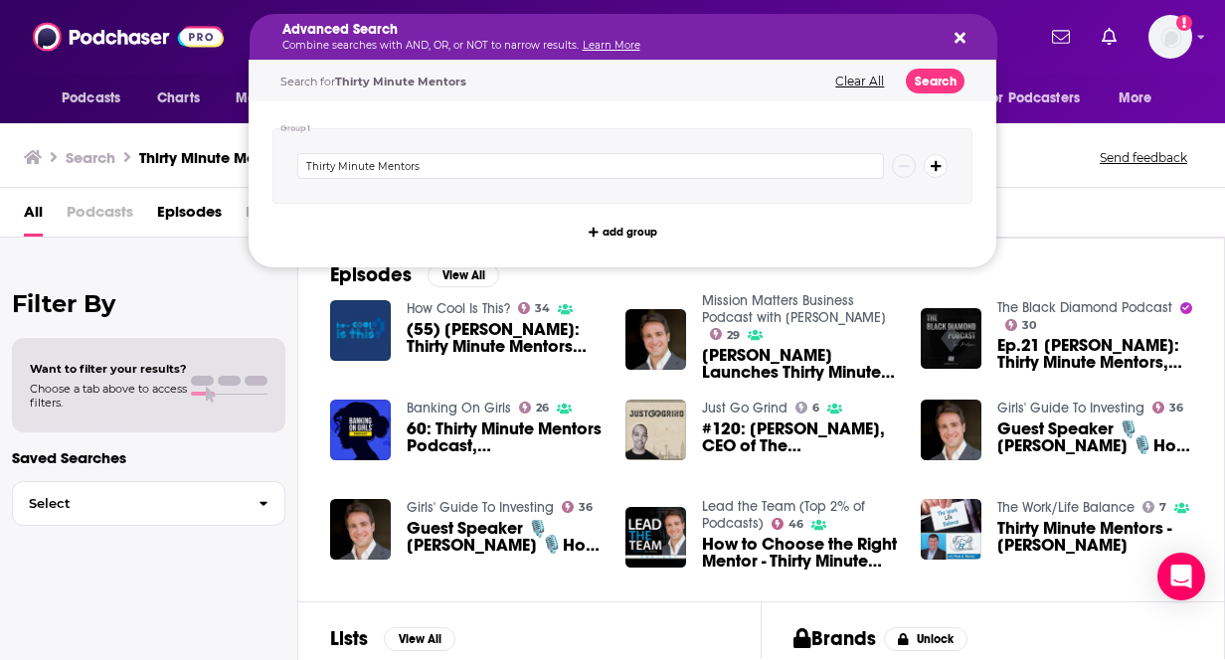
click at [840, 81] on button "Clear All" at bounding box center [859, 82] width 61 height 14
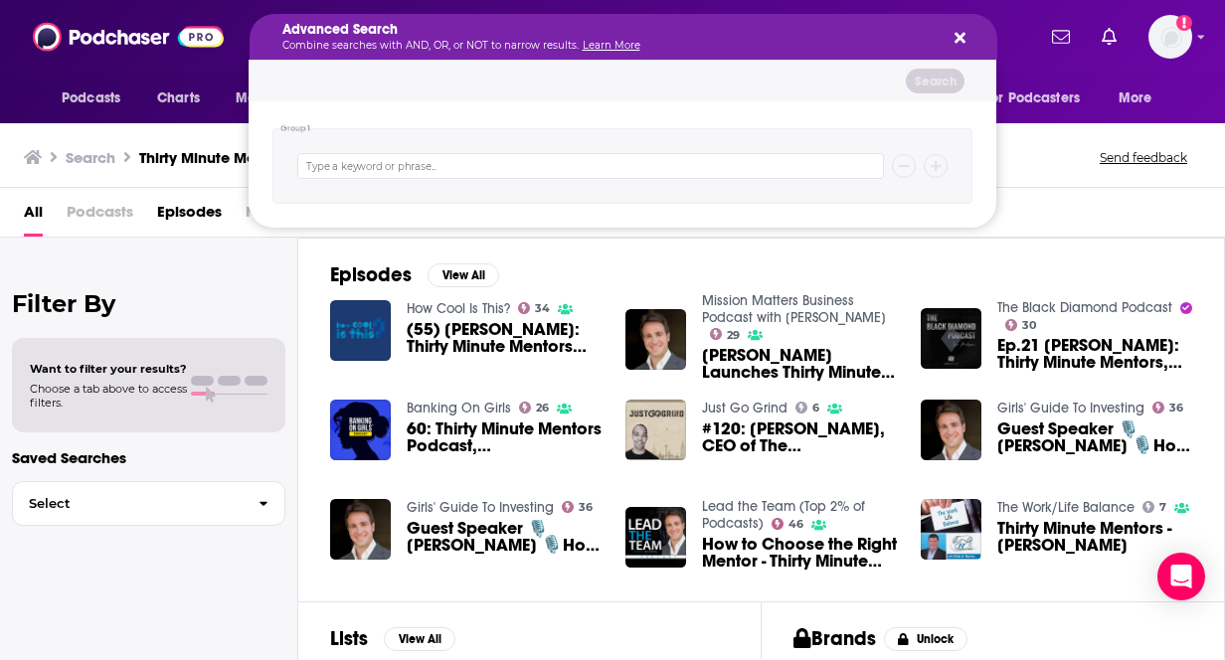
click at [961, 40] on icon "Search podcasts, credits, & more..." at bounding box center [959, 38] width 11 height 11
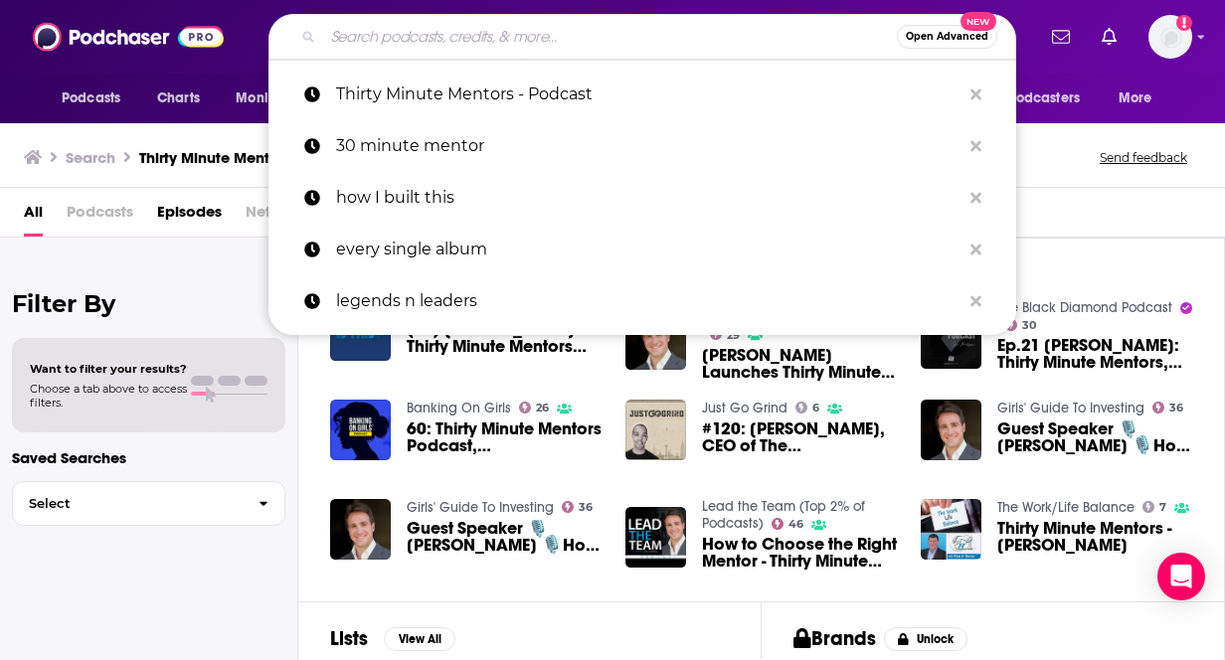
click at [501, 22] on input "Search podcasts, credits, & more..." at bounding box center [610, 37] width 574 height 32
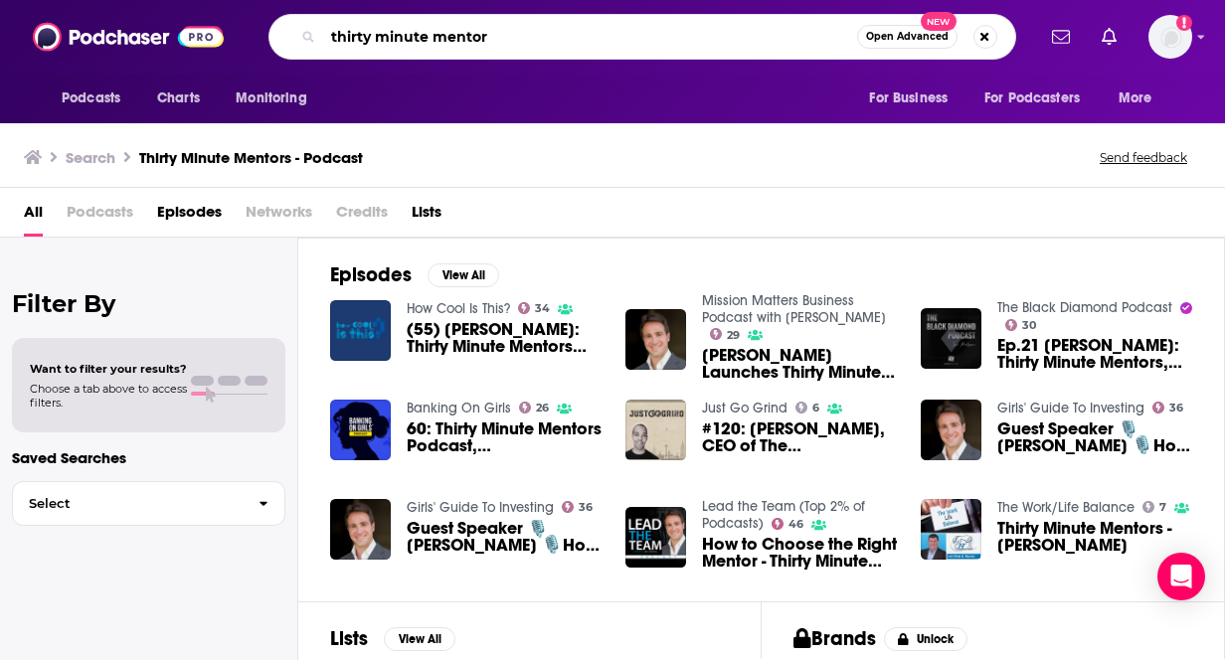
type input "thirty minute mentor"
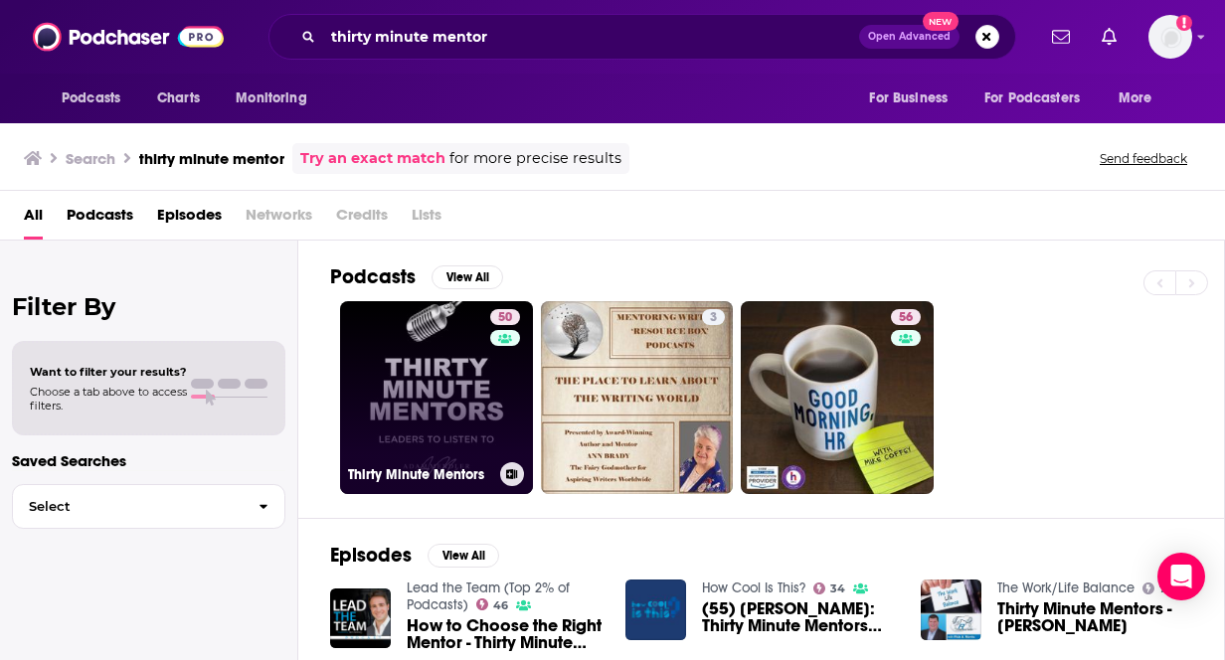
click at [410, 405] on link "50 Thirty Minute Mentors" at bounding box center [436, 397] width 193 height 193
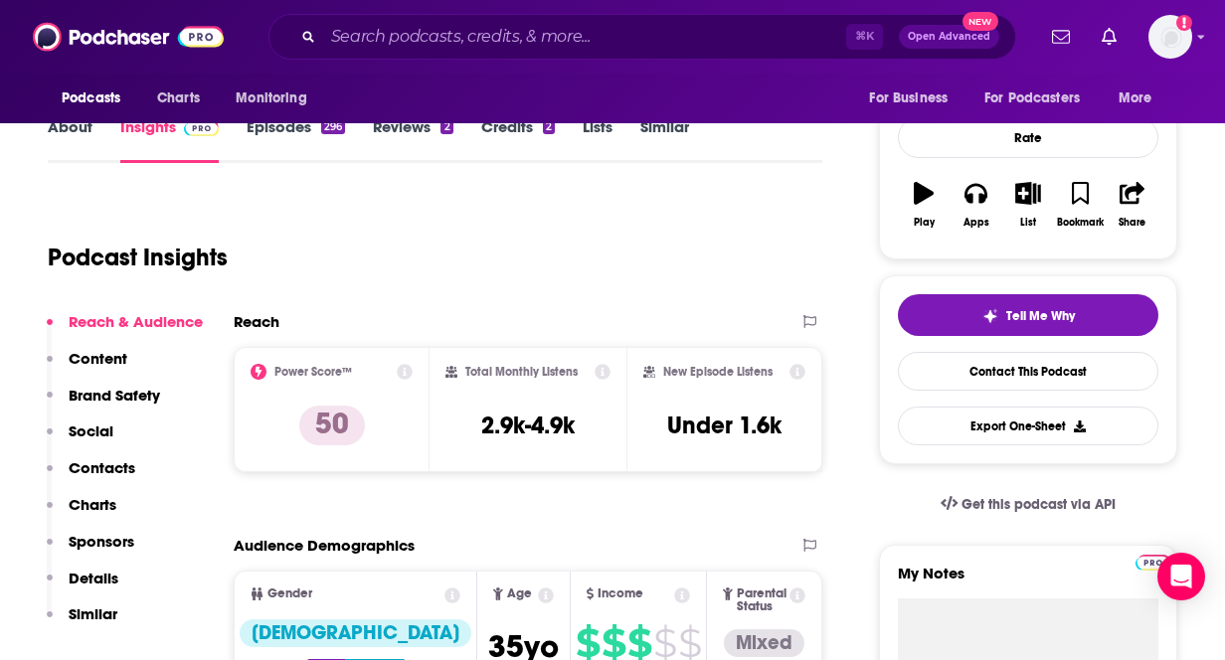
scroll to position [259, 0]
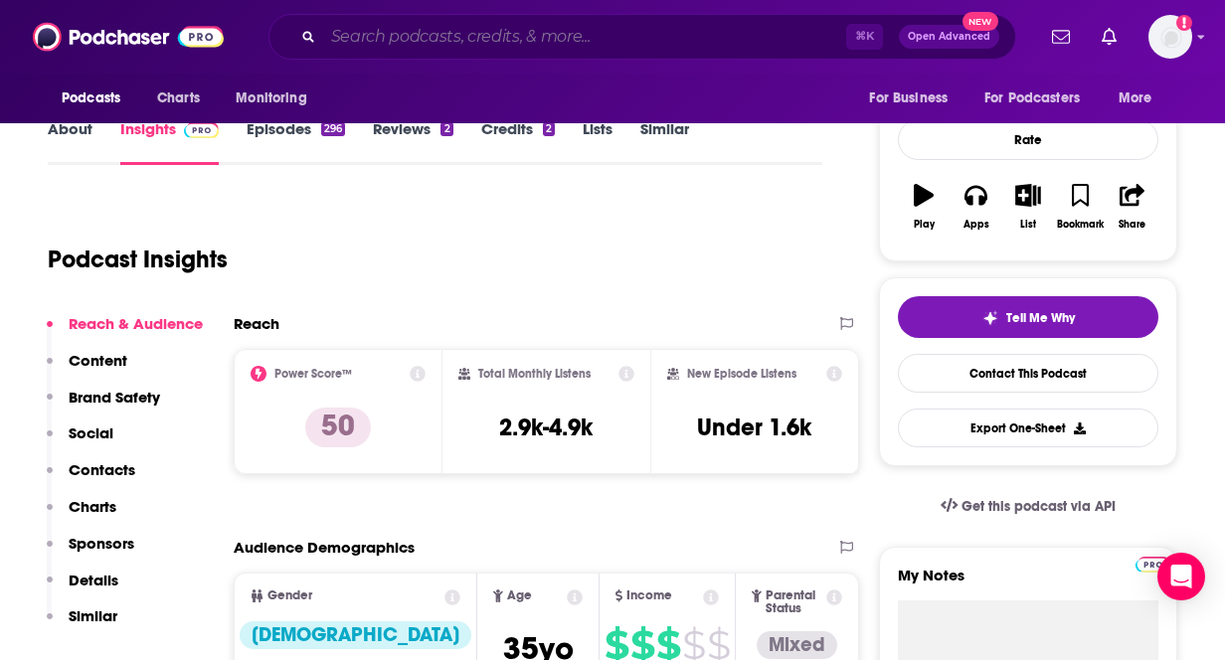
click at [658, 38] on input "Search podcasts, credits, & more..." at bounding box center [584, 37] width 523 height 32
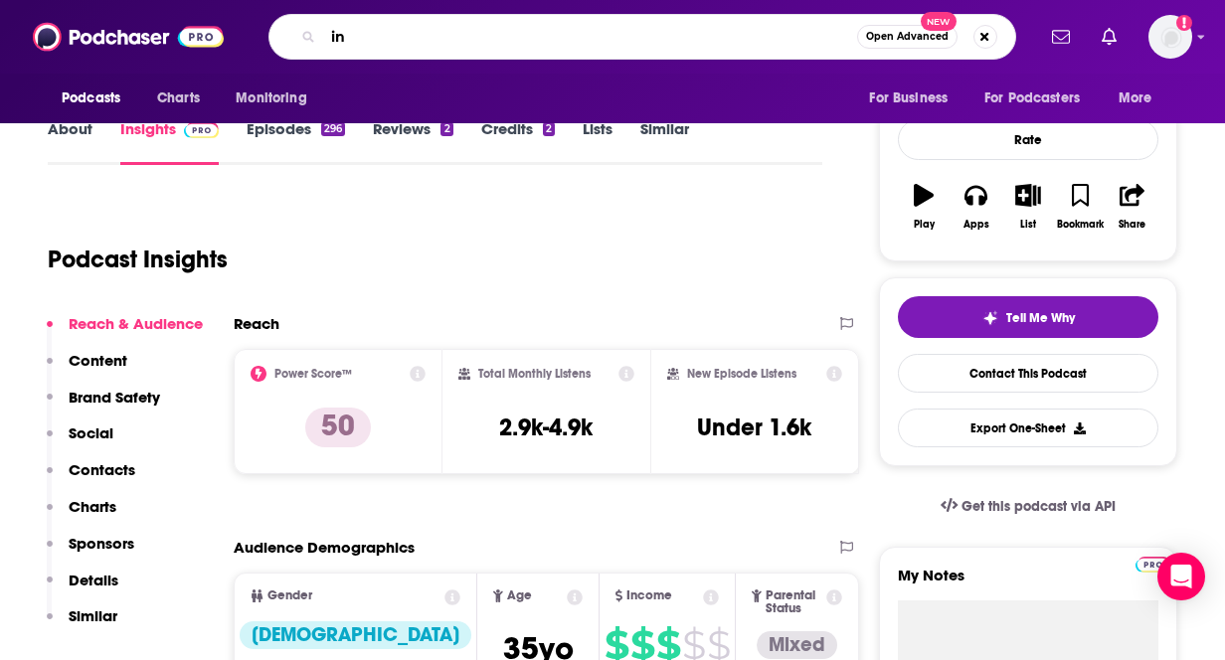
type input "i"
type input "legends n leaders"
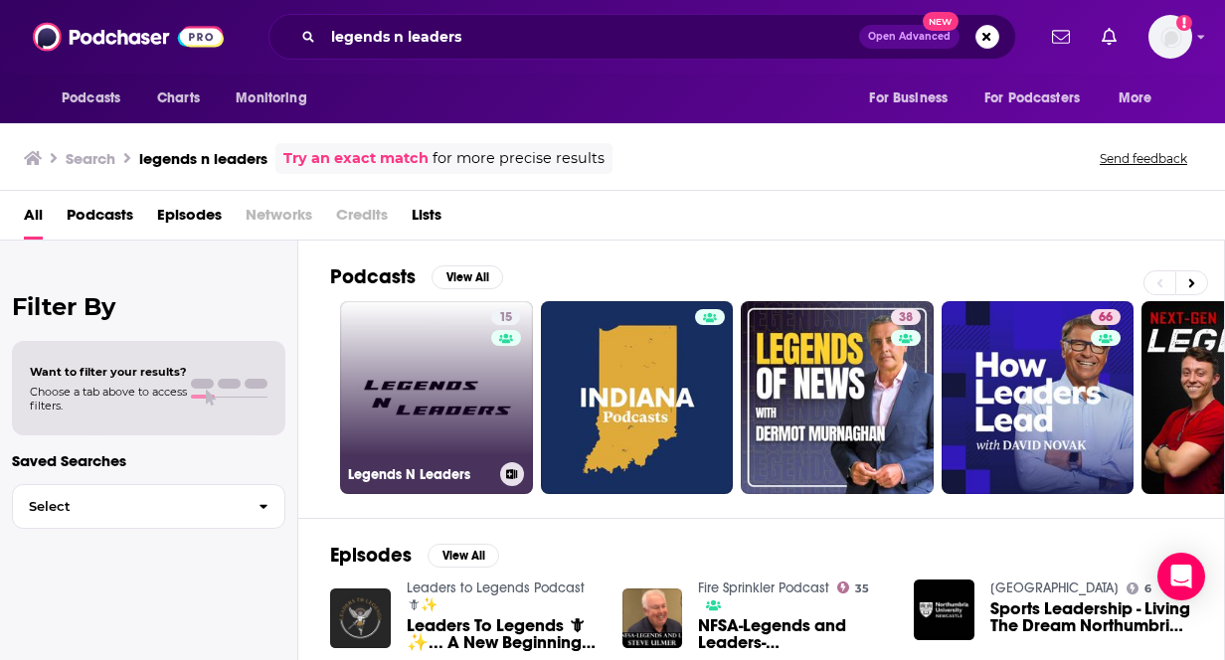
click at [461, 382] on link "15 Legends N Leaders" at bounding box center [436, 397] width 193 height 193
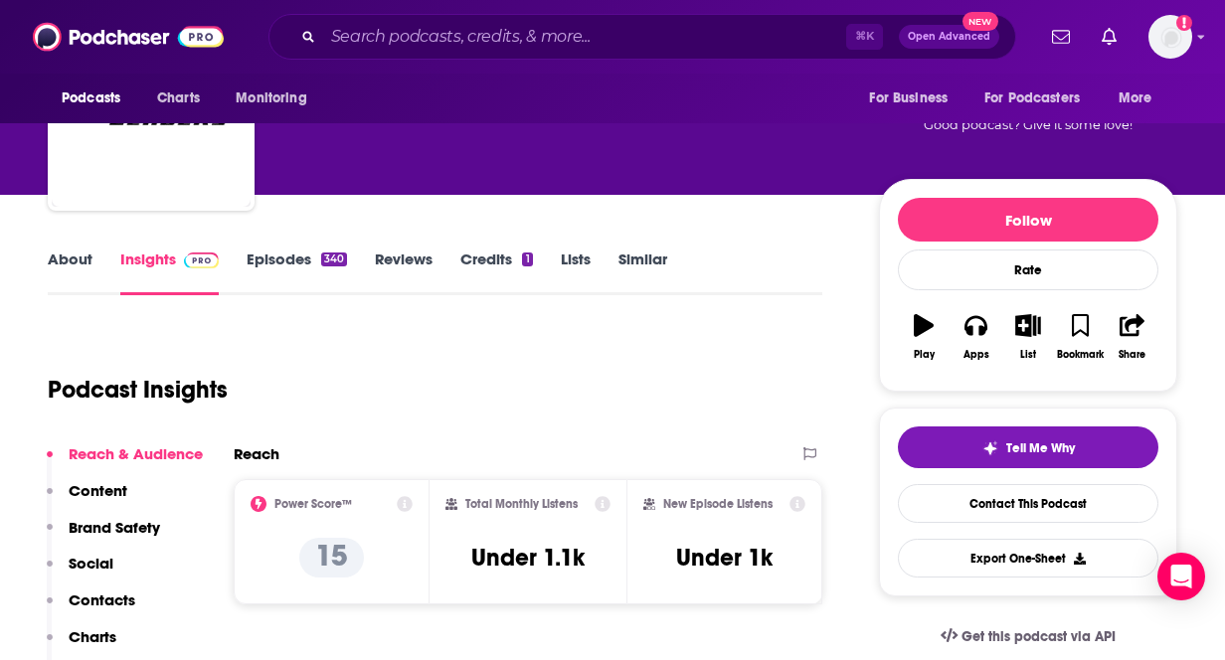
scroll to position [131, 0]
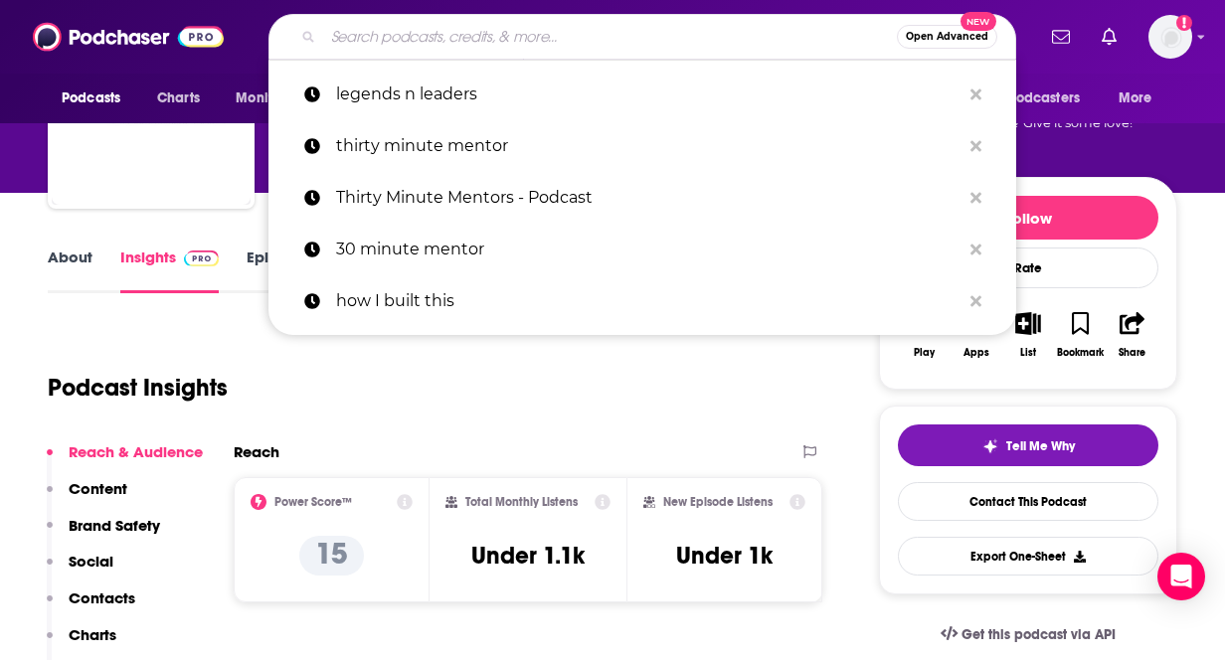
click at [426, 38] on input "Search podcasts, credits, & more..." at bounding box center [610, 37] width 574 height 32
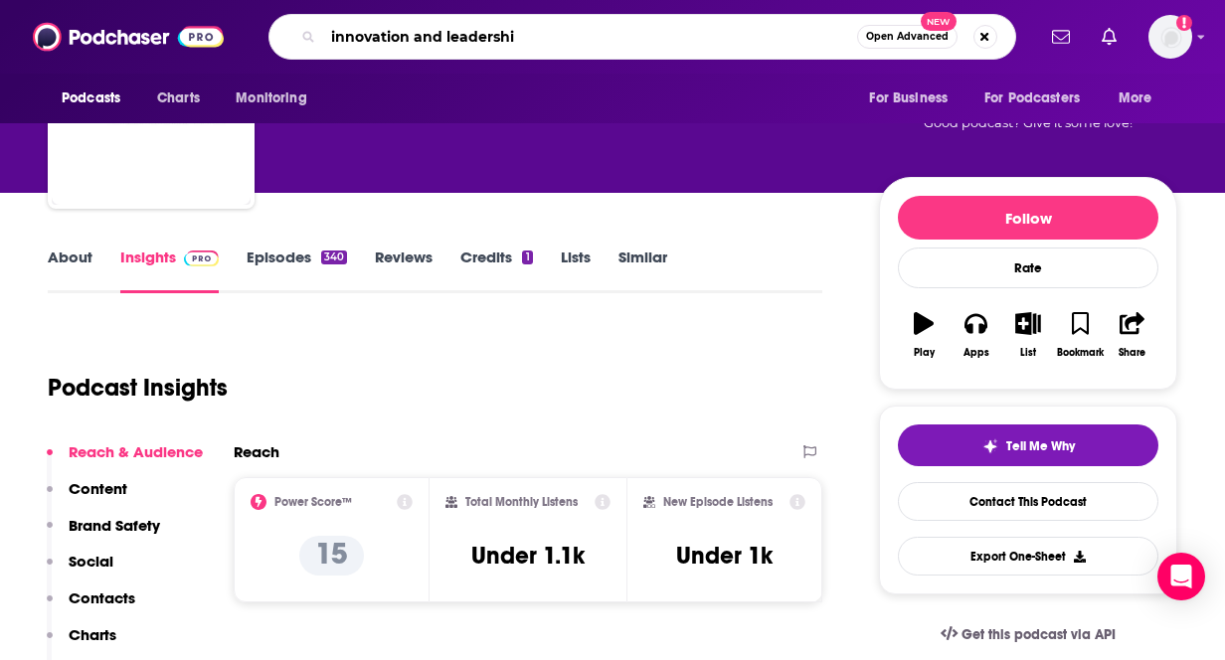
type input "innovation and leadership"
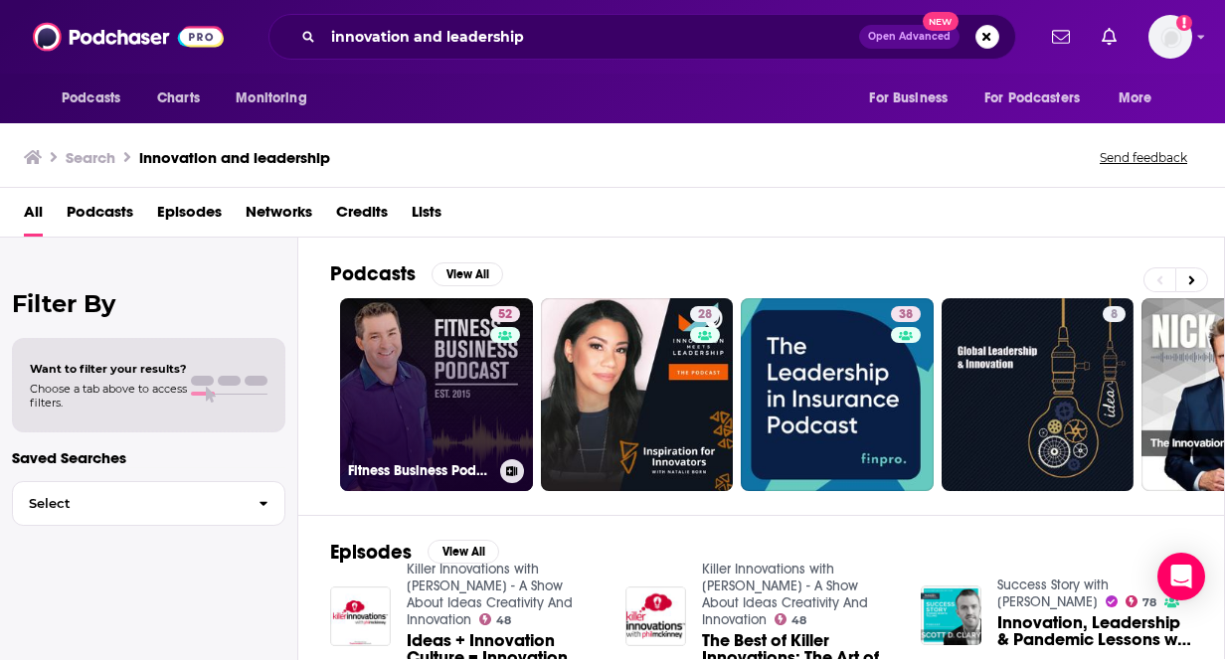
click at [455, 384] on link "52 Fitness Business Podcast: Leadership, Innovation, and Profit" at bounding box center [436, 394] width 193 height 193
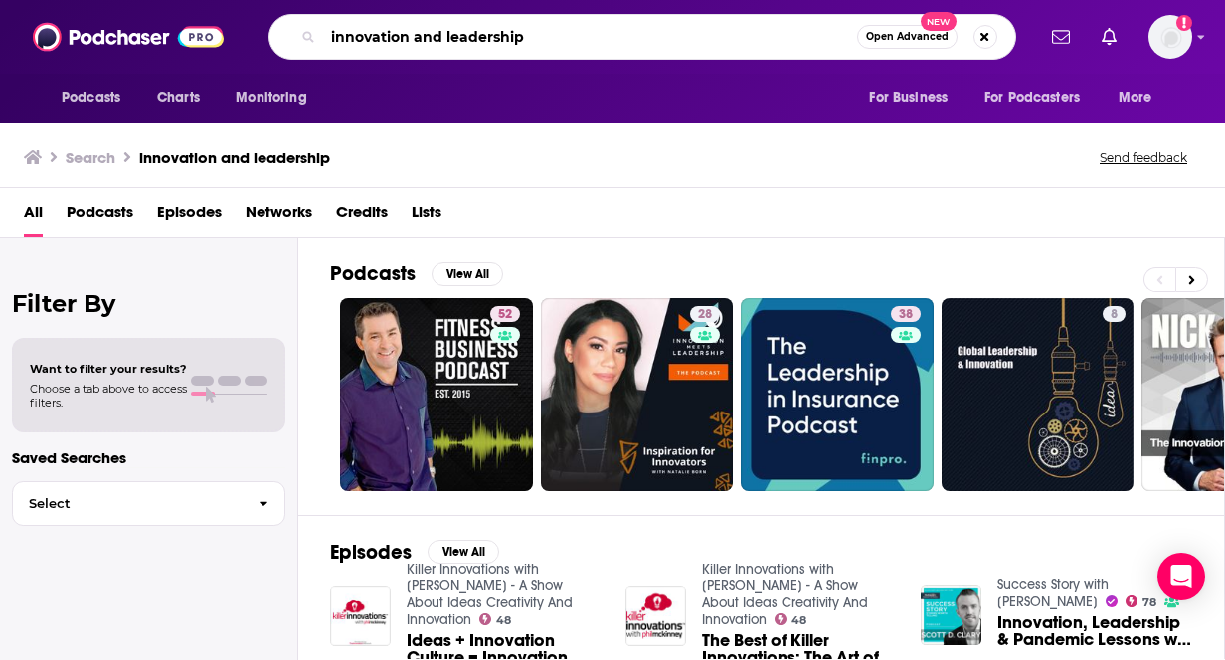
click at [555, 42] on input "innovation and leadership" at bounding box center [590, 37] width 534 height 32
drag, startPoint x: 533, startPoint y: 34, endPoint x: 273, endPoint y: 29, distance: 259.5
click at [273, 29] on div "innovation and leadership Open Advanced New" at bounding box center [642, 37] width 748 height 46
paste input "with [PERSON_NAME]"
type input "innovation and leadership with [PERSON_NAME]"
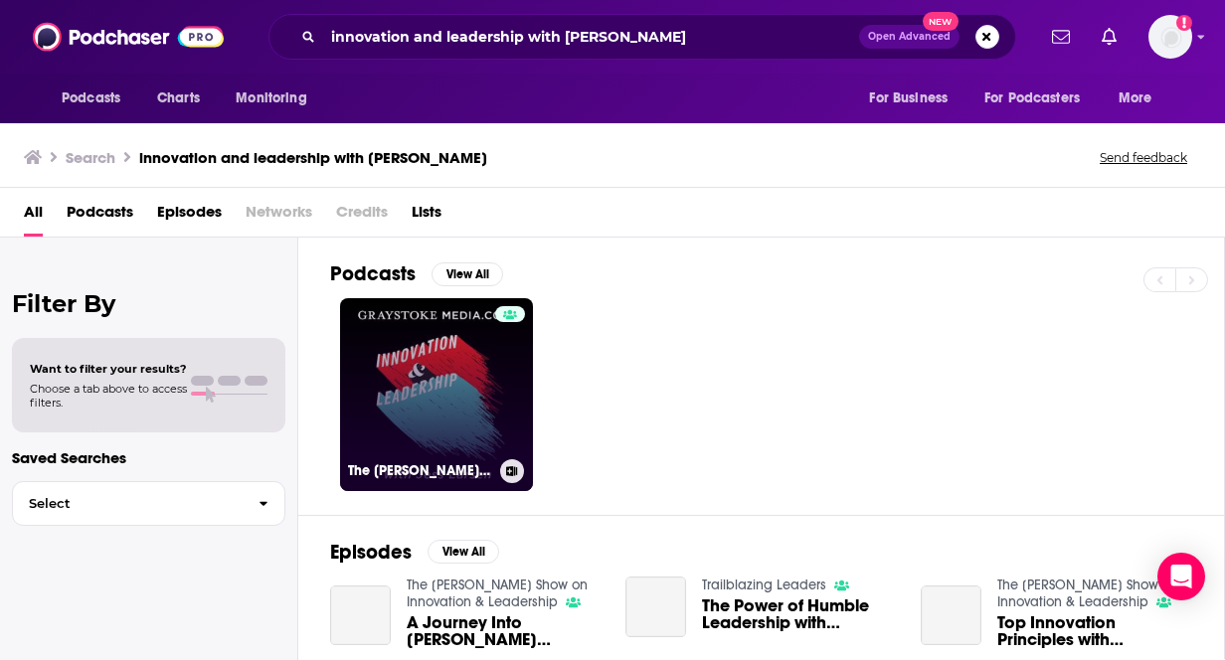
click at [459, 366] on link "The [PERSON_NAME] Show on Innovation & Leadership" at bounding box center [436, 394] width 193 height 193
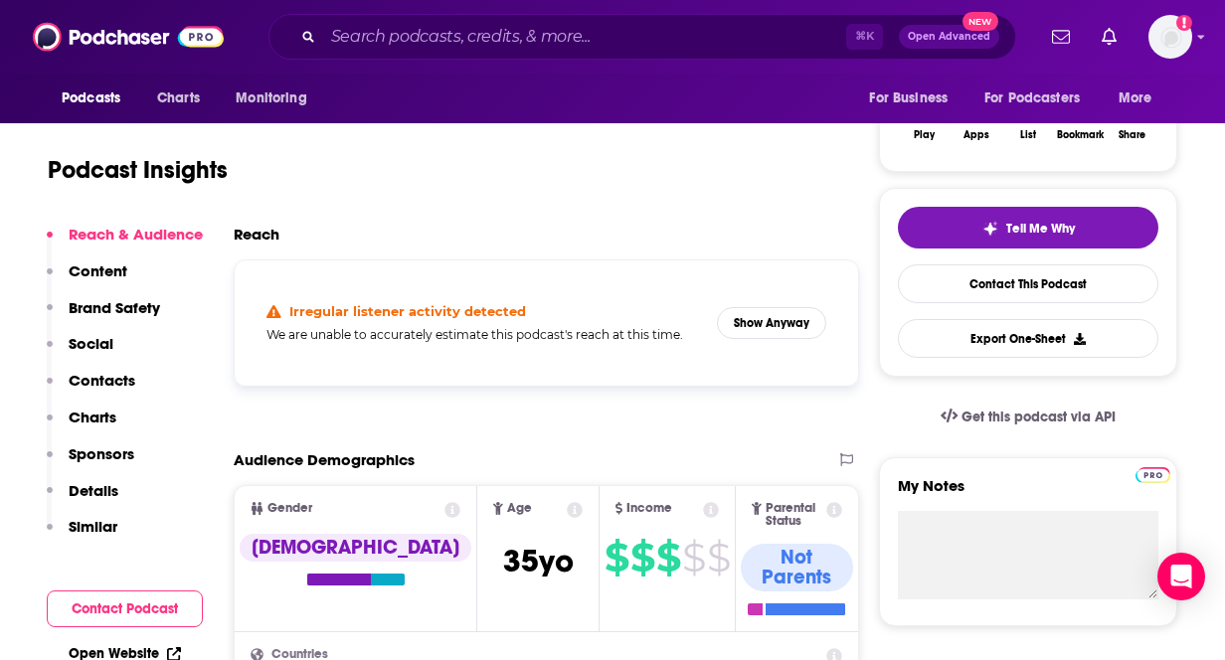
scroll to position [239, 0]
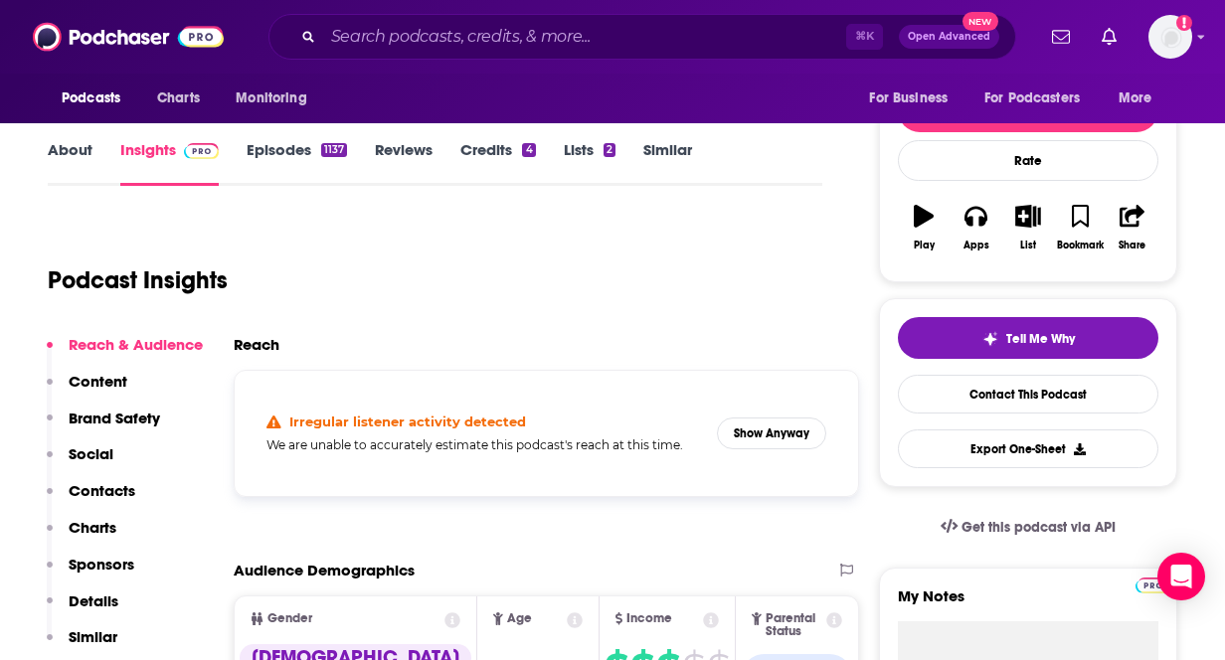
click at [75, 149] on link "About" at bounding box center [70, 163] width 45 height 46
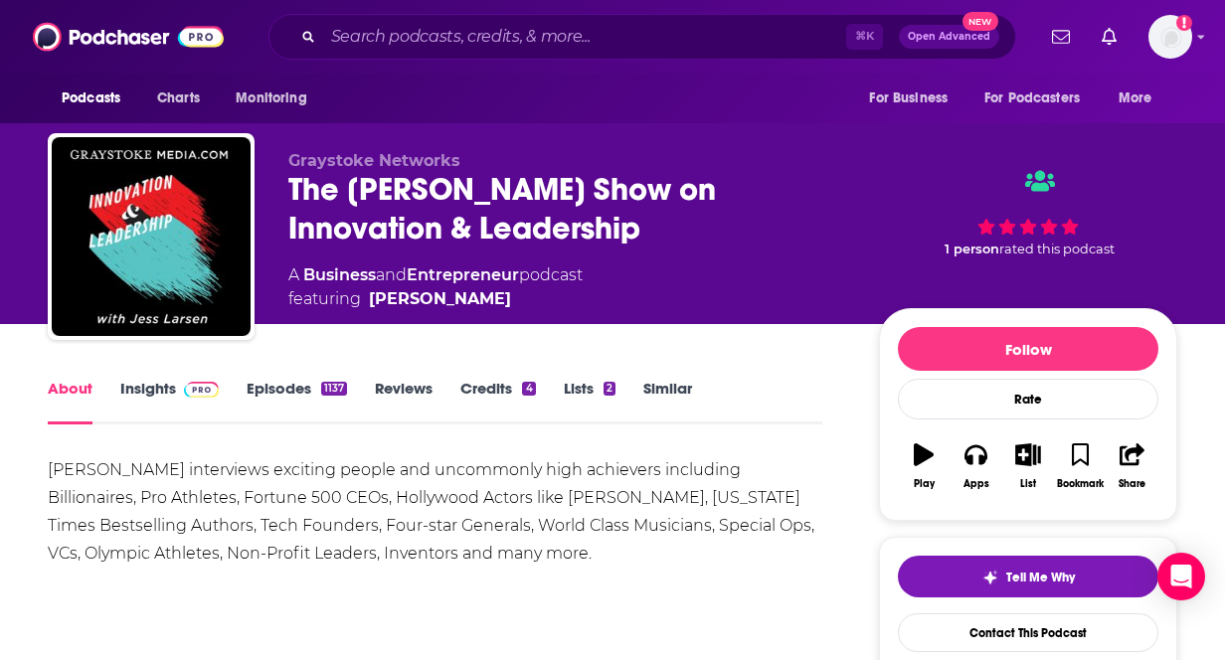
click at [182, 395] on span at bounding box center [197, 388] width 43 height 19
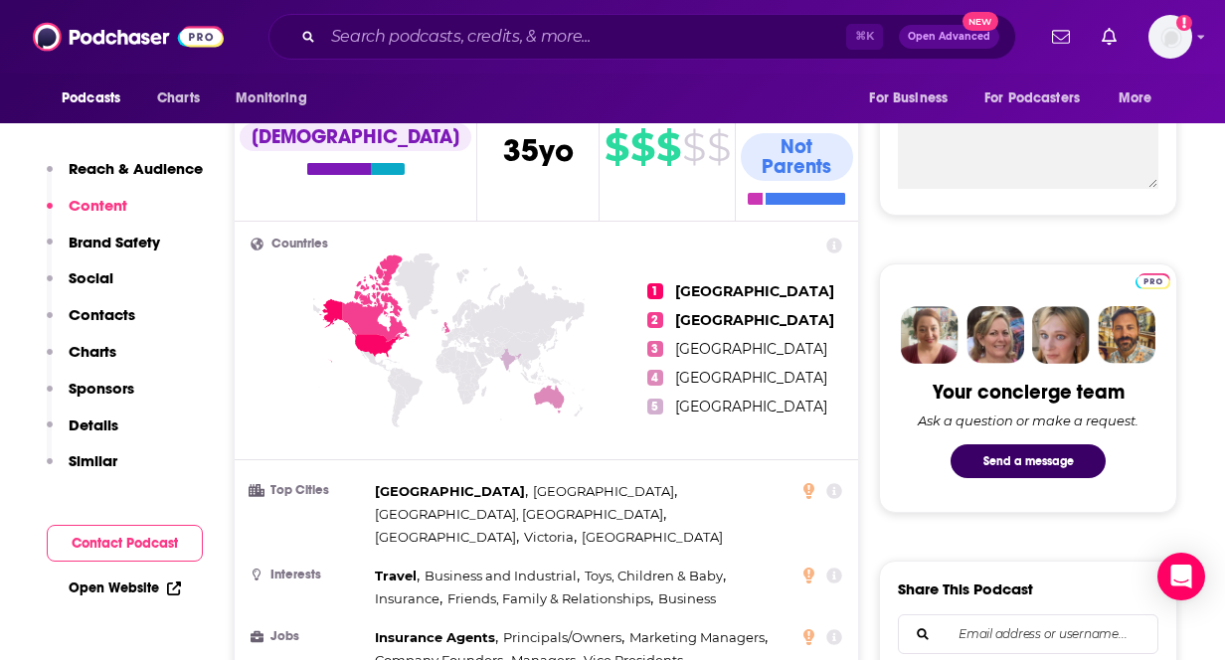
scroll to position [206, 0]
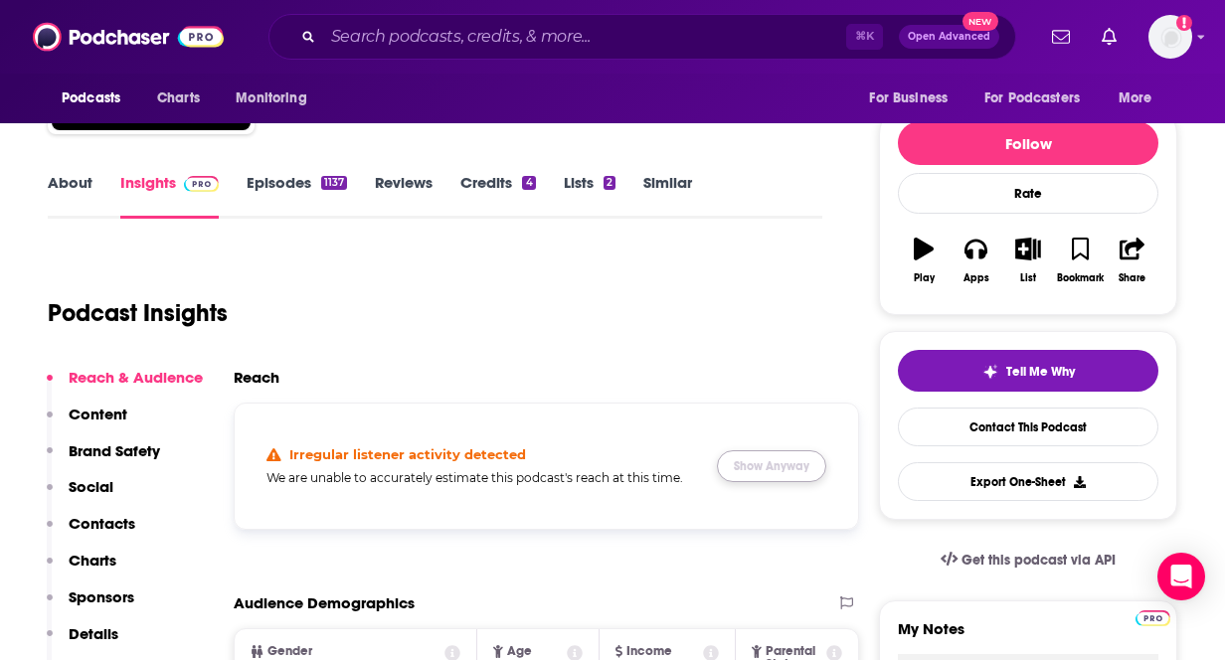
click at [785, 452] on button "Show Anyway" at bounding box center [771, 466] width 109 height 32
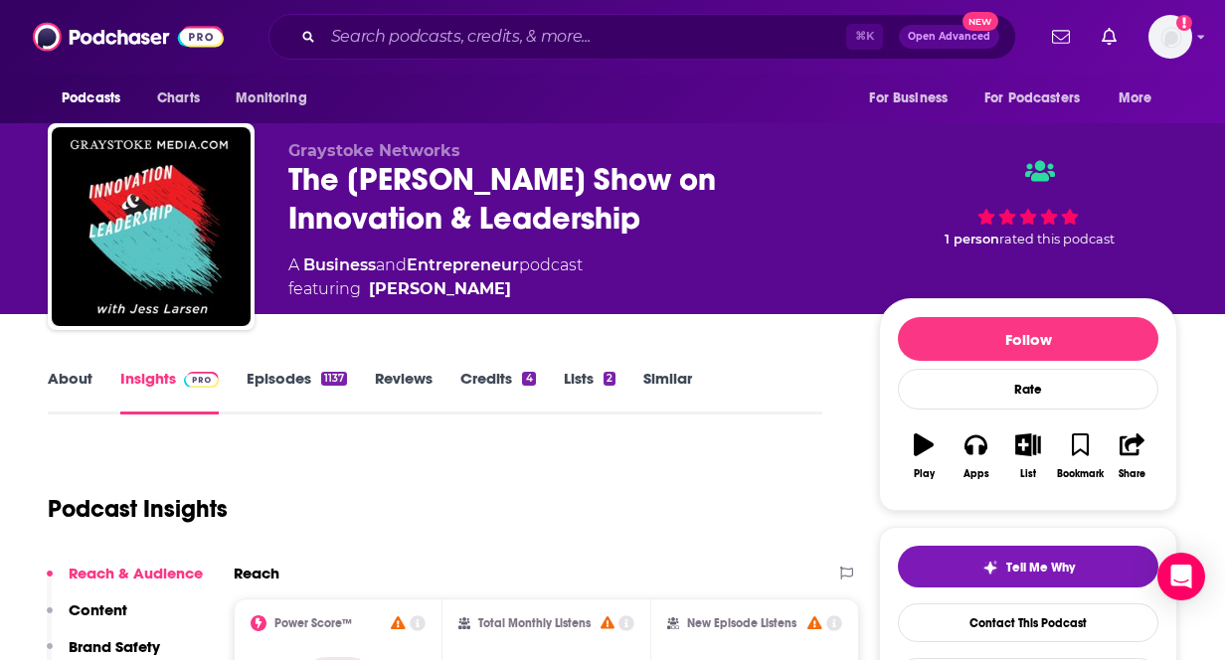
scroll to position [0, 0]
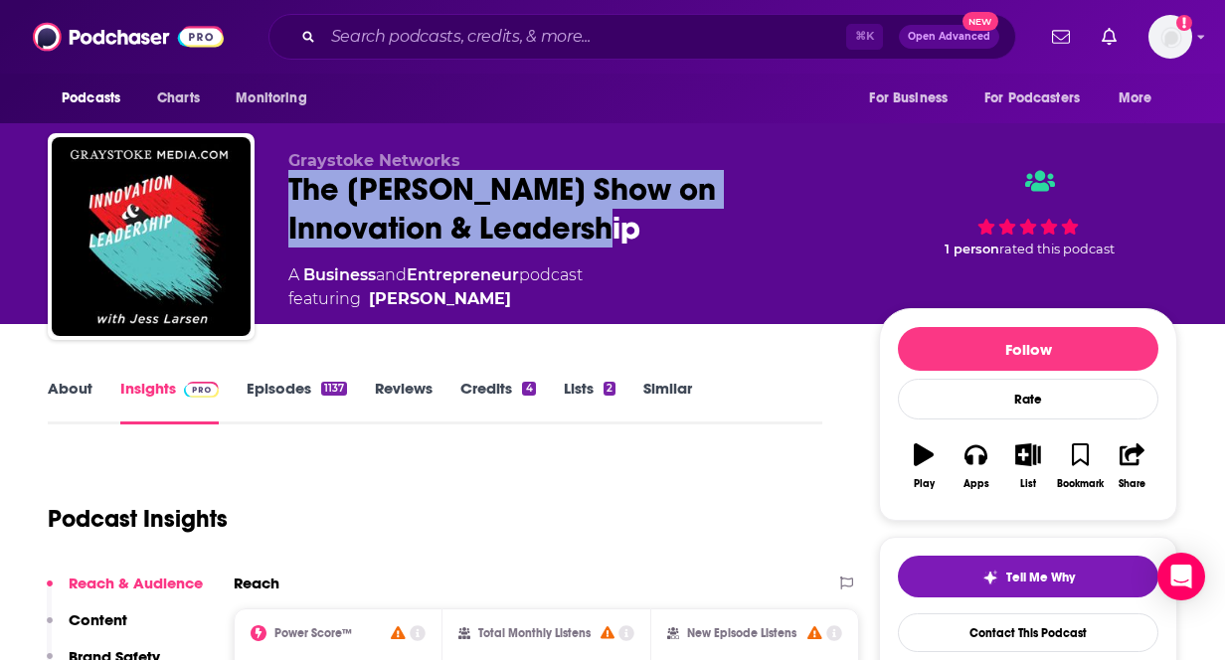
drag, startPoint x: 509, startPoint y: 241, endPoint x: 272, endPoint y: 193, distance: 241.4
click at [271, 193] on div "Graystoke Networks The [PERSON_NAME] Show on Innovation & Leadership A Business…" at bounding box center [612, 240] width 1129 height 215
copy h2 "The [PERSON_NAME] Show on Innovation & Leadership"
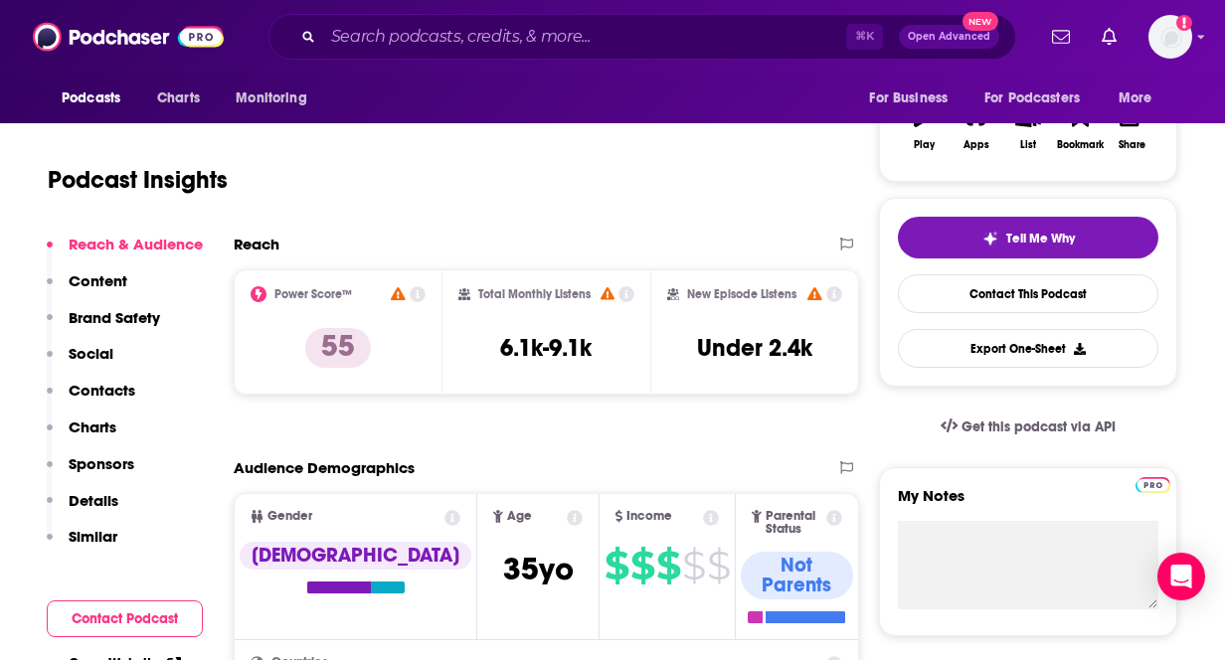
scroll to position [341, 0]
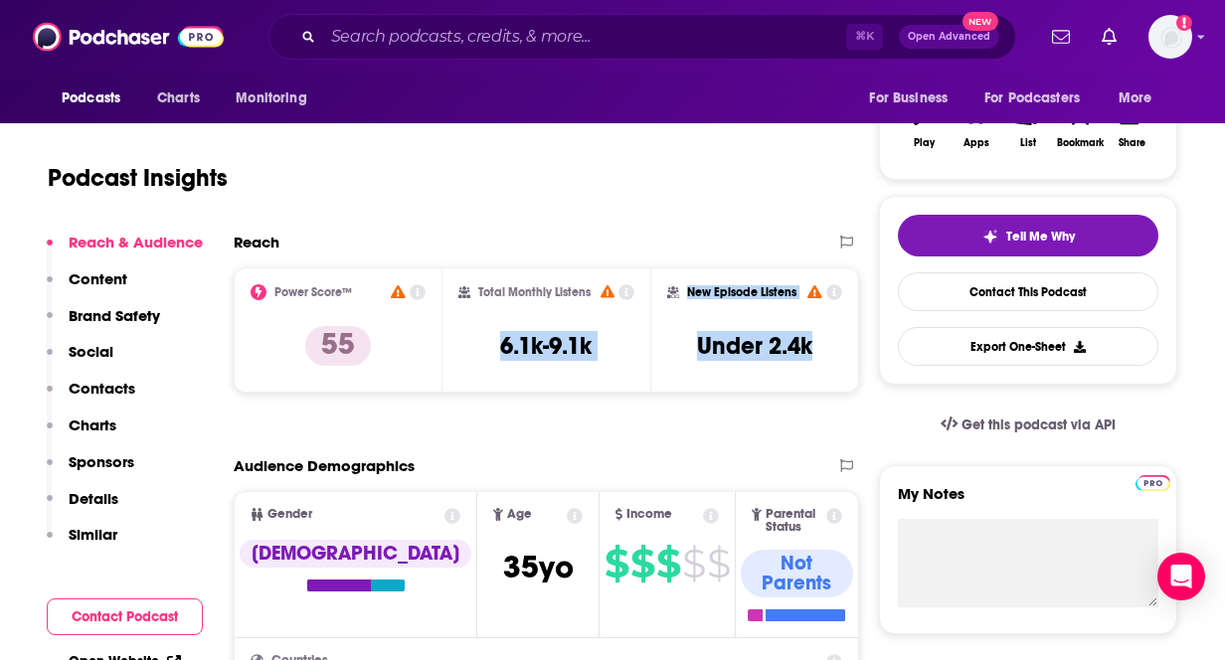
copy div "6.1k-9.1k New Episode Listens Under 2.4k"
drag, startPoint x: 478, startPoint y: 348, endPoint x: 844, endPoint y: 351, distance: 365.9
click at [844, 351] on div "Power Score™ 55 Total Monthly Listens 6.1k-9.1k New Episode Listens Under 2.4k" at bounding box center [546, 329] width 625 height 125
click at [620, 233] on div "Reach" at bounding box center [526, 242] width 585 height 19
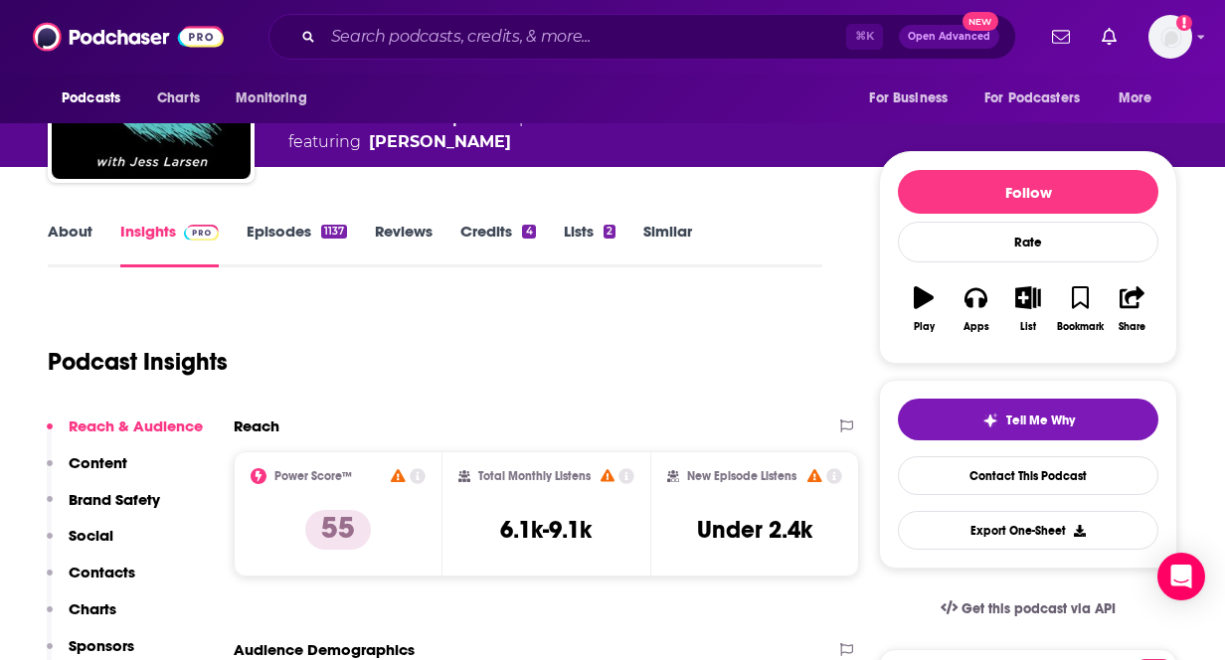
scroll to position [146, 0]
